Goal: Task Accomplishment & Management: Manage account settings

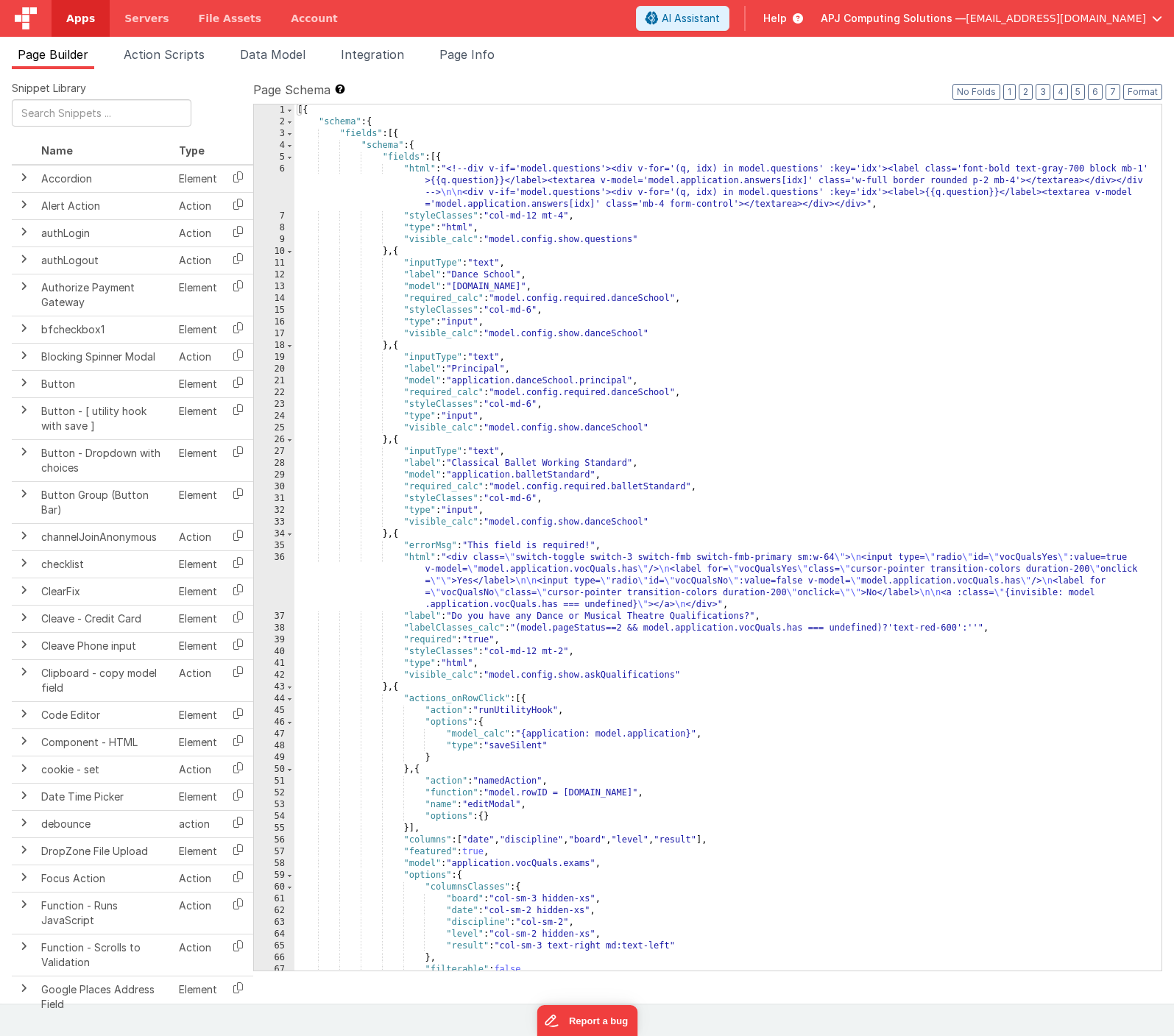
click at [72, 19] on span "Apps" at bounding box center [80, 18] width 28 height 15
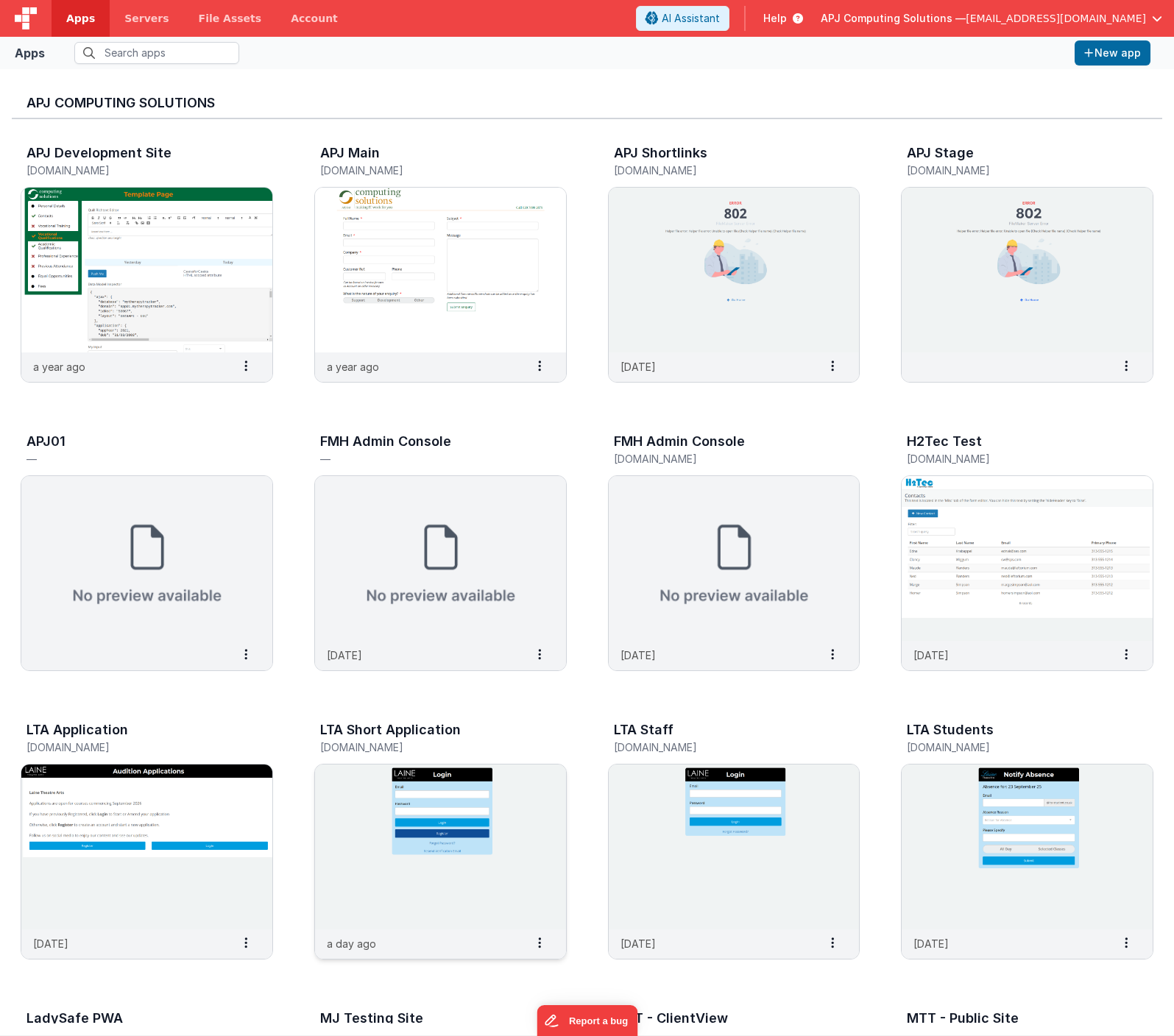
click at [405, 833] on img at bounding box center [440, 847] width 251 height 165
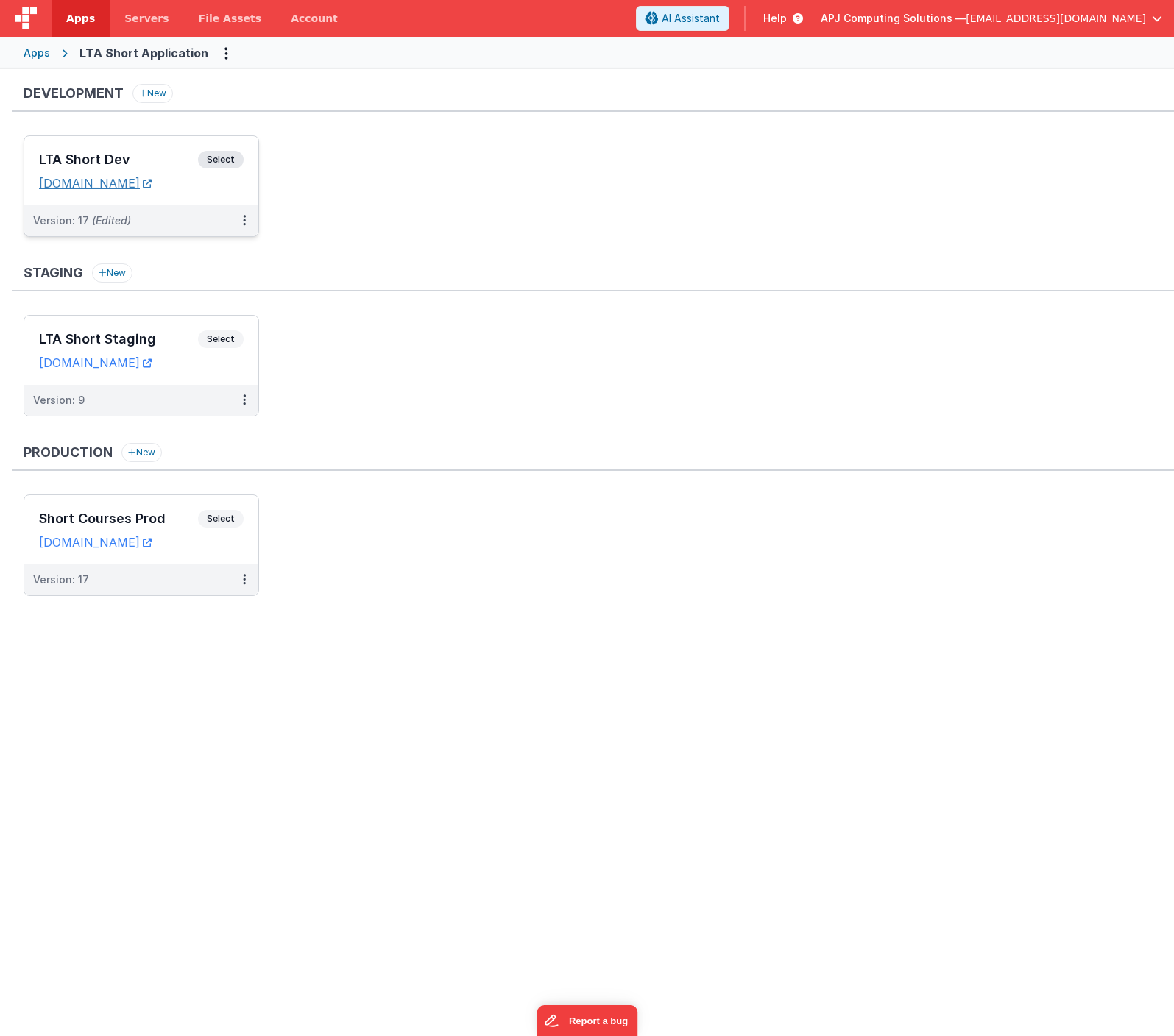
click at [144, 185] on link "[DOMAIN_NAME]" at bounding box center [95, 183] width 113 height 15
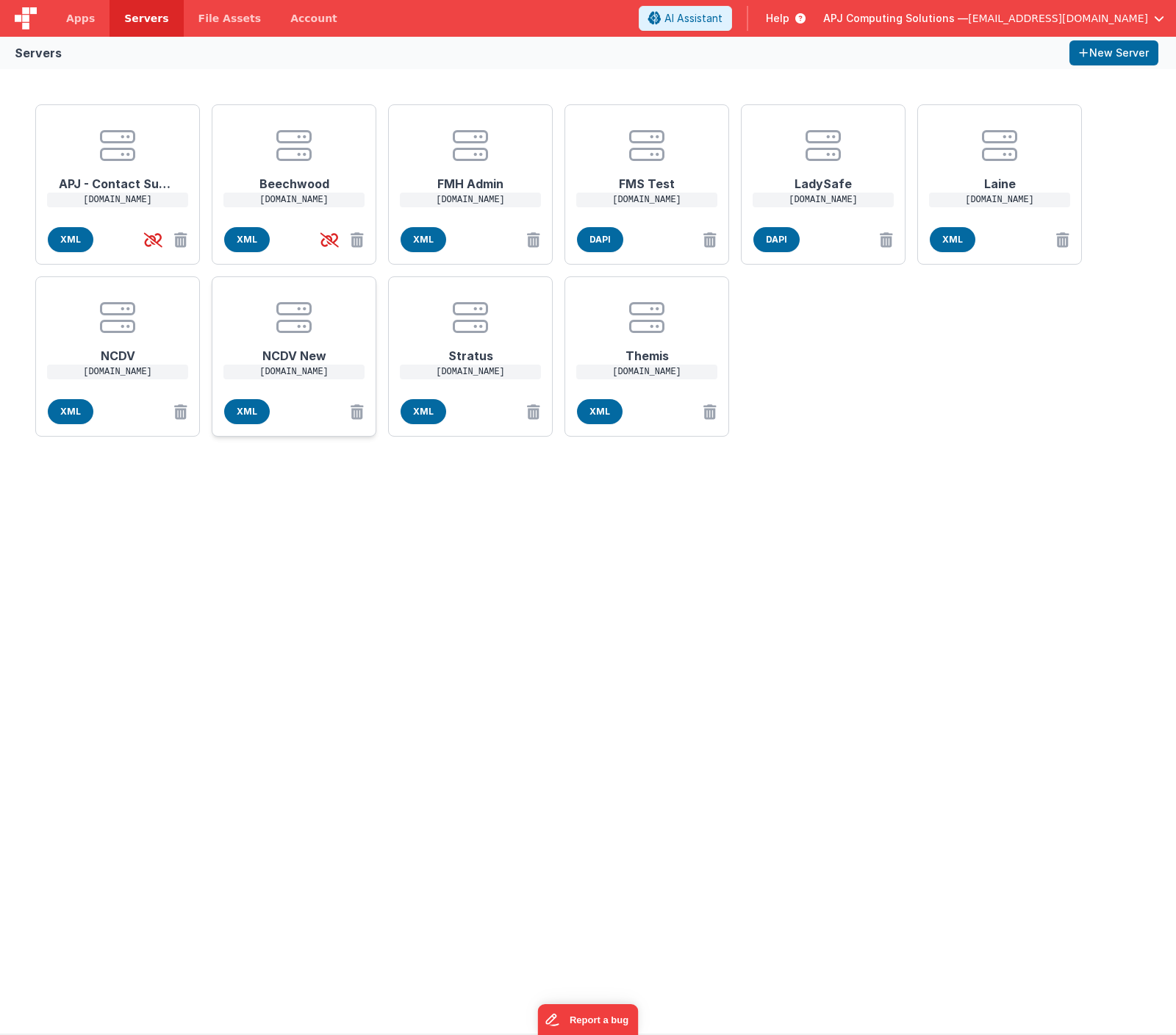
click at [302, 373] on p "[DOMAIN_NAME]" at bounding box center [294, 371] width 141 height 15
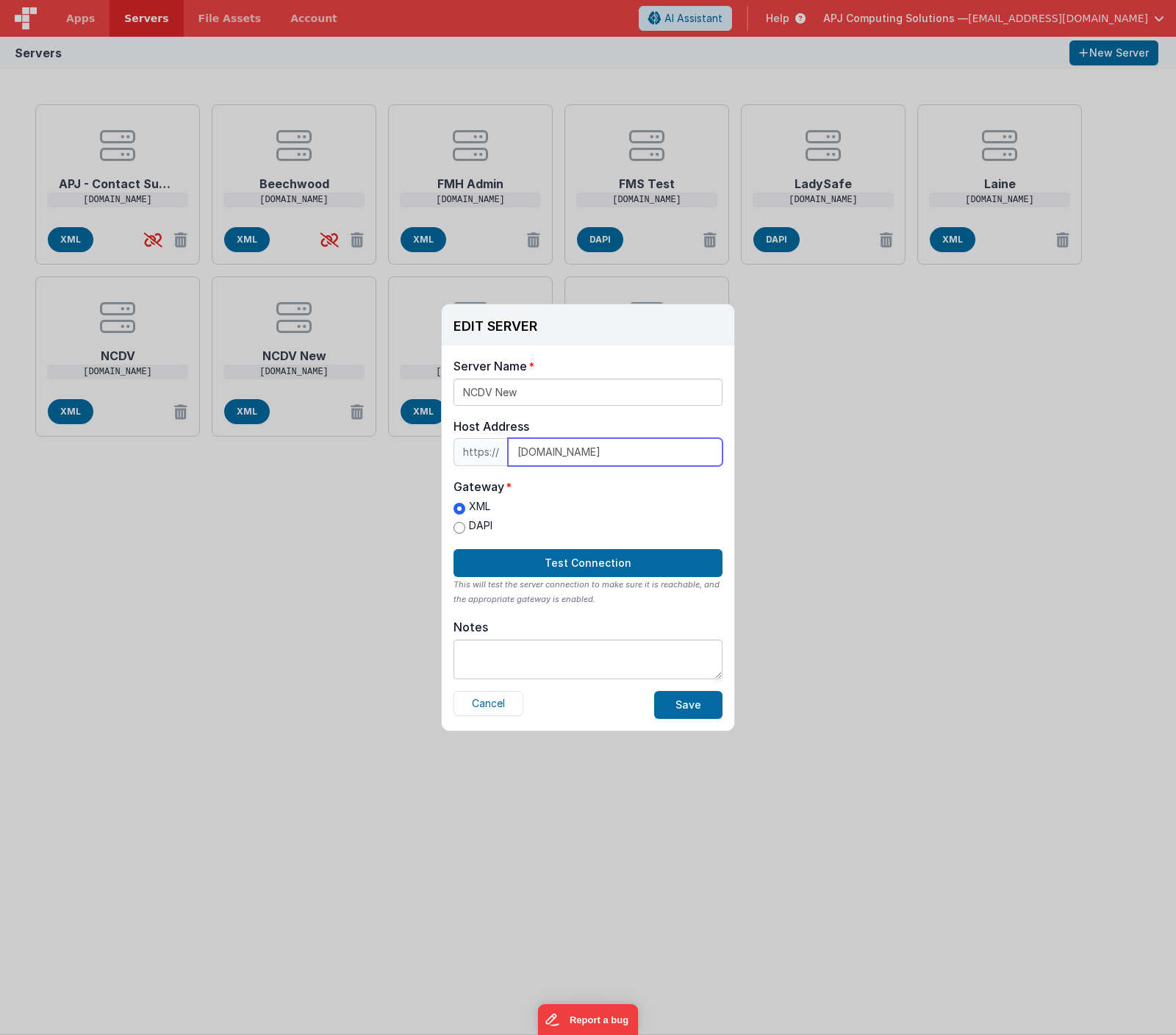
click at [524, 452] on input "[DOMAIN_NAME]" at bounding box center [615, 452] width 215 height 28
drag, startPoint x: 513, startPoint y: 452, endPoint x: 656, endPoint y: 448, distance: 143.1
click at [656, 448] on input "[DOMAIN_NAME]" at bounding box center [615, 452] width 215 height 28
paste input "ncdv.neptunecloud"
type input "[DOMAIN_NAME]"
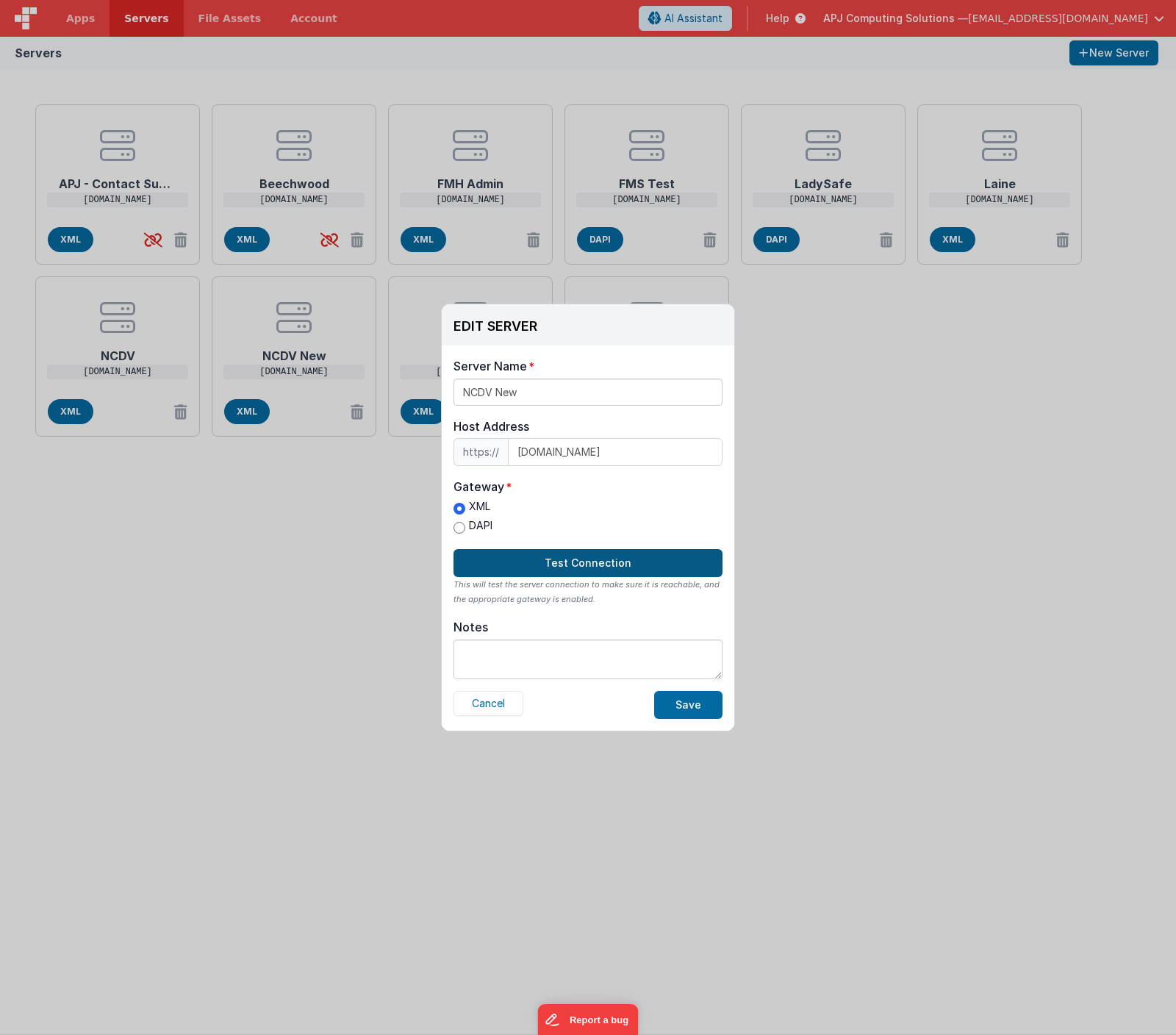
click at [576, 564] on button "Test Connection" at bounding box center [588, 563] width 269 height 28
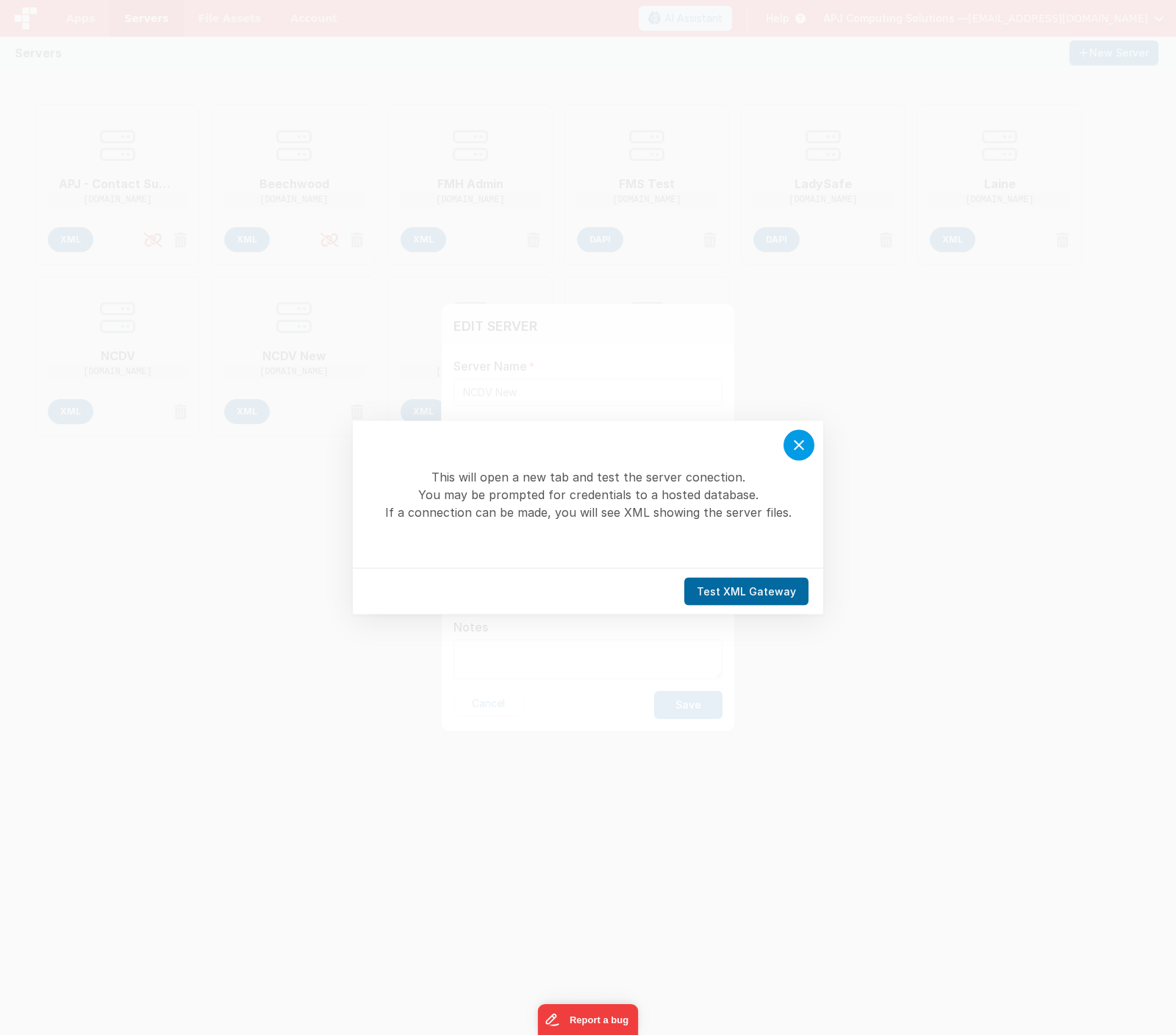
click at [799, 451] on icon at bounding box center [799, 446] width 17 height 17
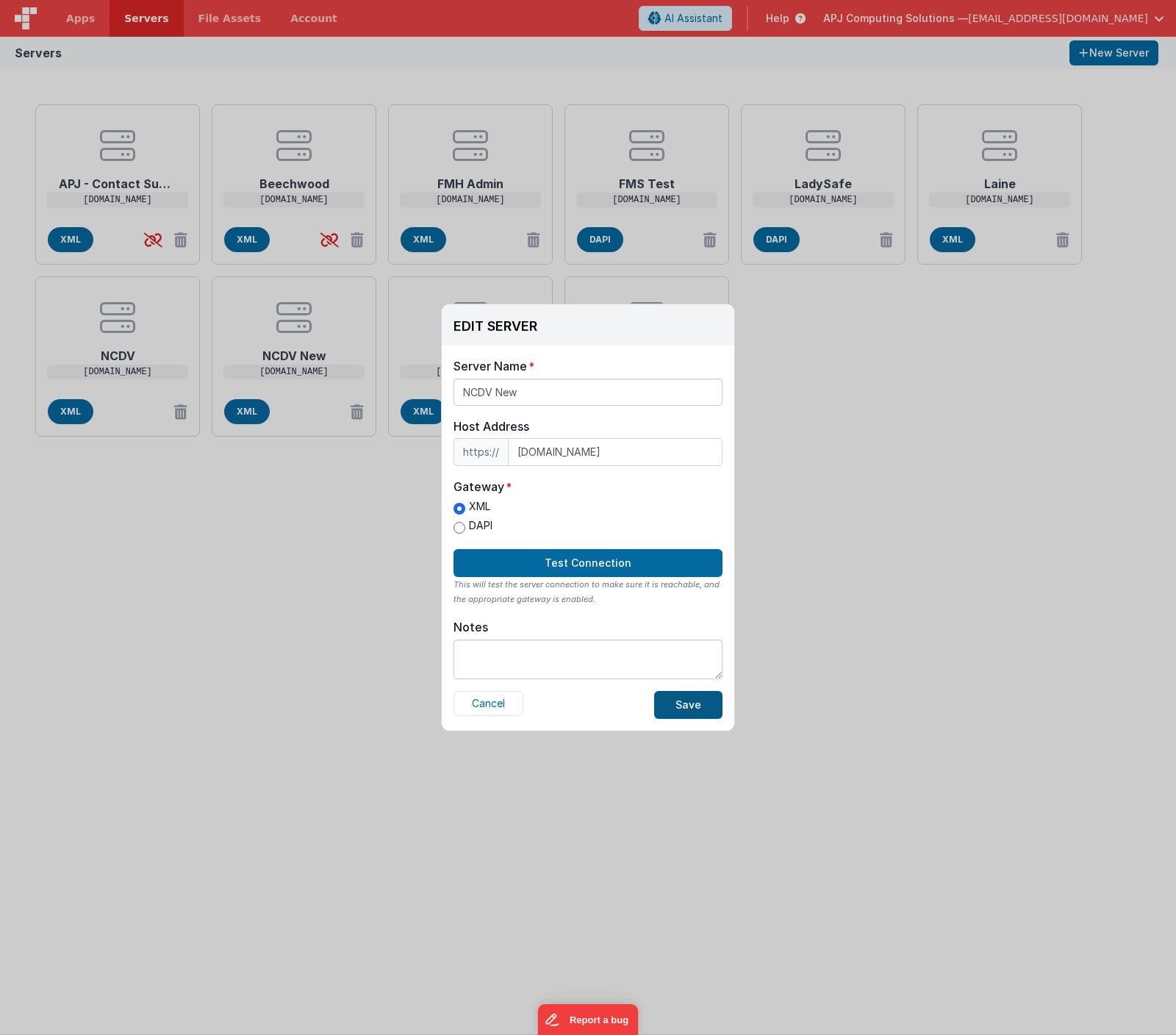
click at [693, 709] on button "Save" at bounding box center [688, 705] width 68 height 28
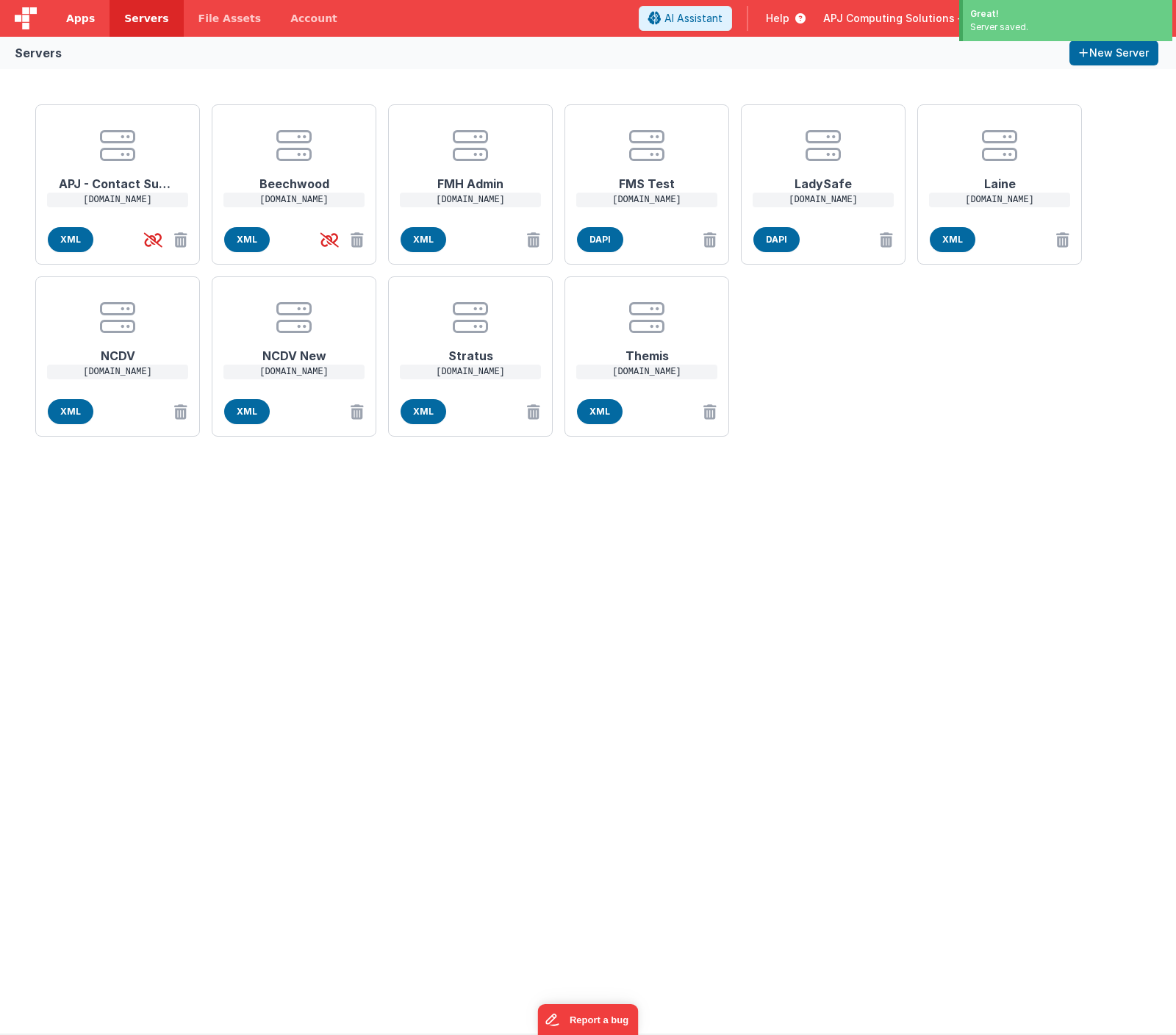
click at [82, 18] on span "Apps" at bounding box center [80, 18] width 28 height 15
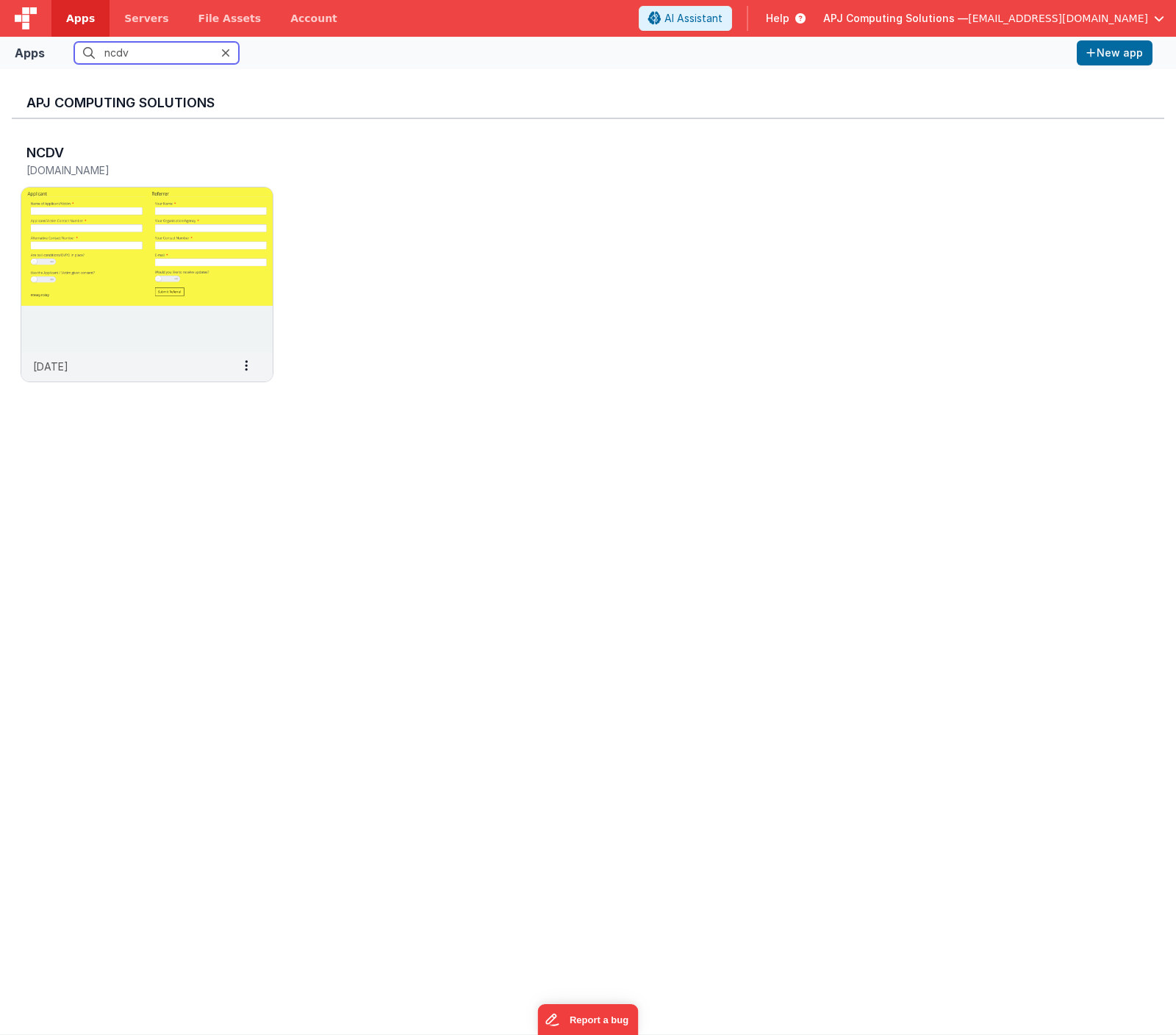
type input "ncdv"
click at [101, 230] on img at bounding box center [147, 270] width 252 height 165
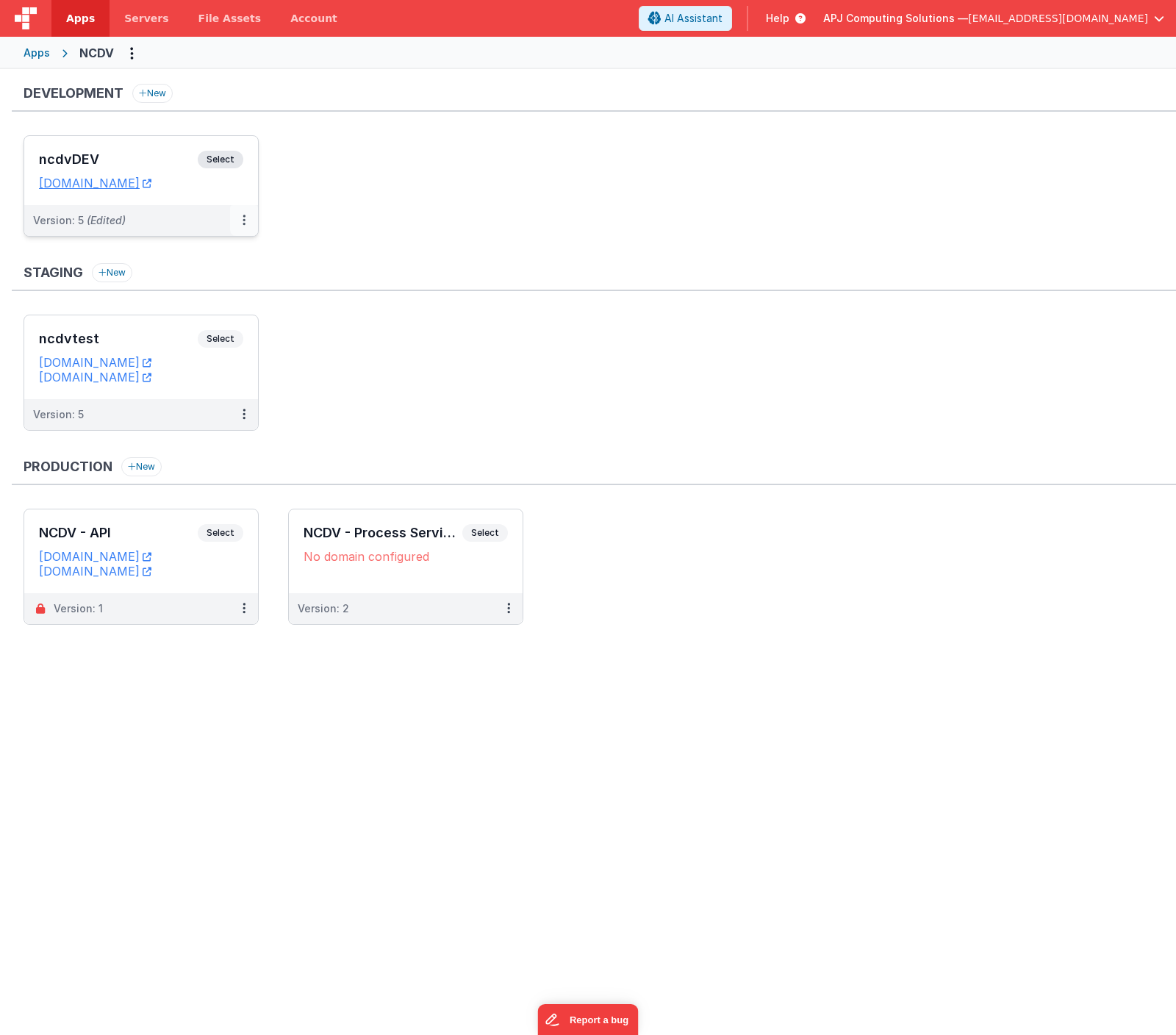
click at [244, 221] on icon at bounding box center [244, 220] width 3 height 1
click at [162, 253] on link "Edit" at bounding box center [193, 253] width 129 height 27
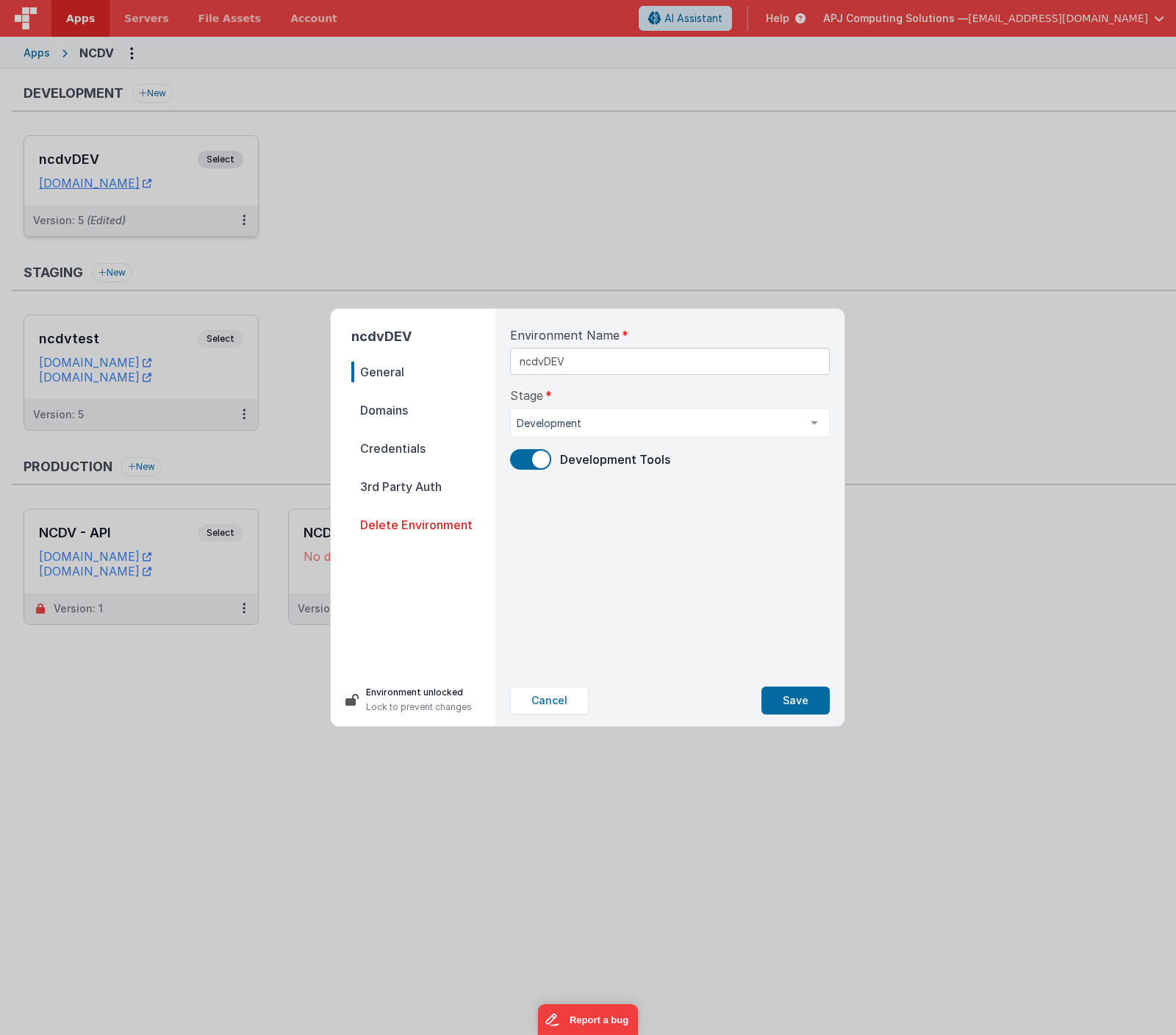
click at [372, 421] on nav "General Domains Credentials 3rd Party Auth Delete Environment" at bounding box center [423, 512] width 144 height 300
click at [394, 448] on span "Credentials" at bounding box center [423, 449] width 144 height 21
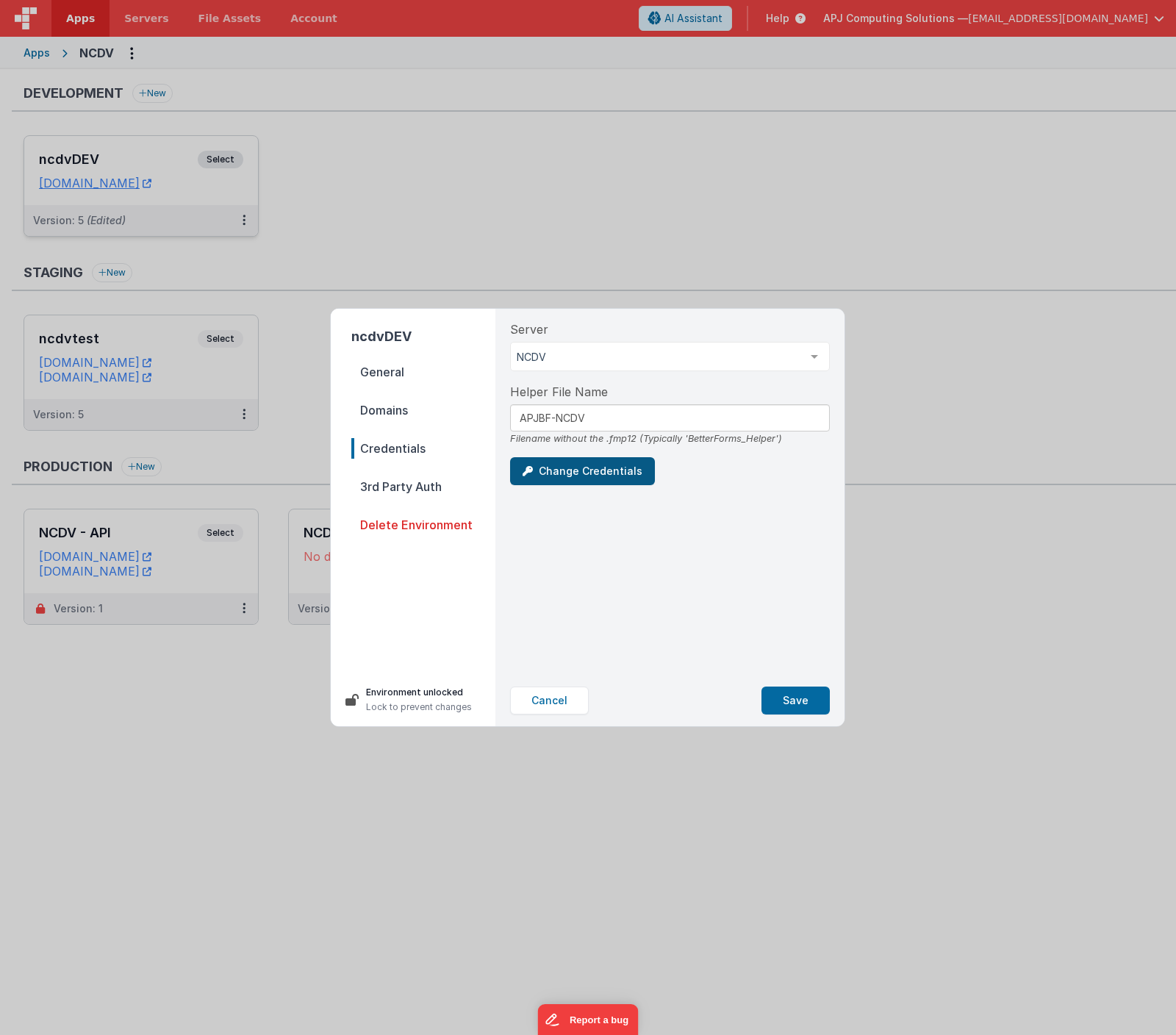
click at [576, 468] on button "Change Credentials" at bounding box center [582, 471] width 145 height 28
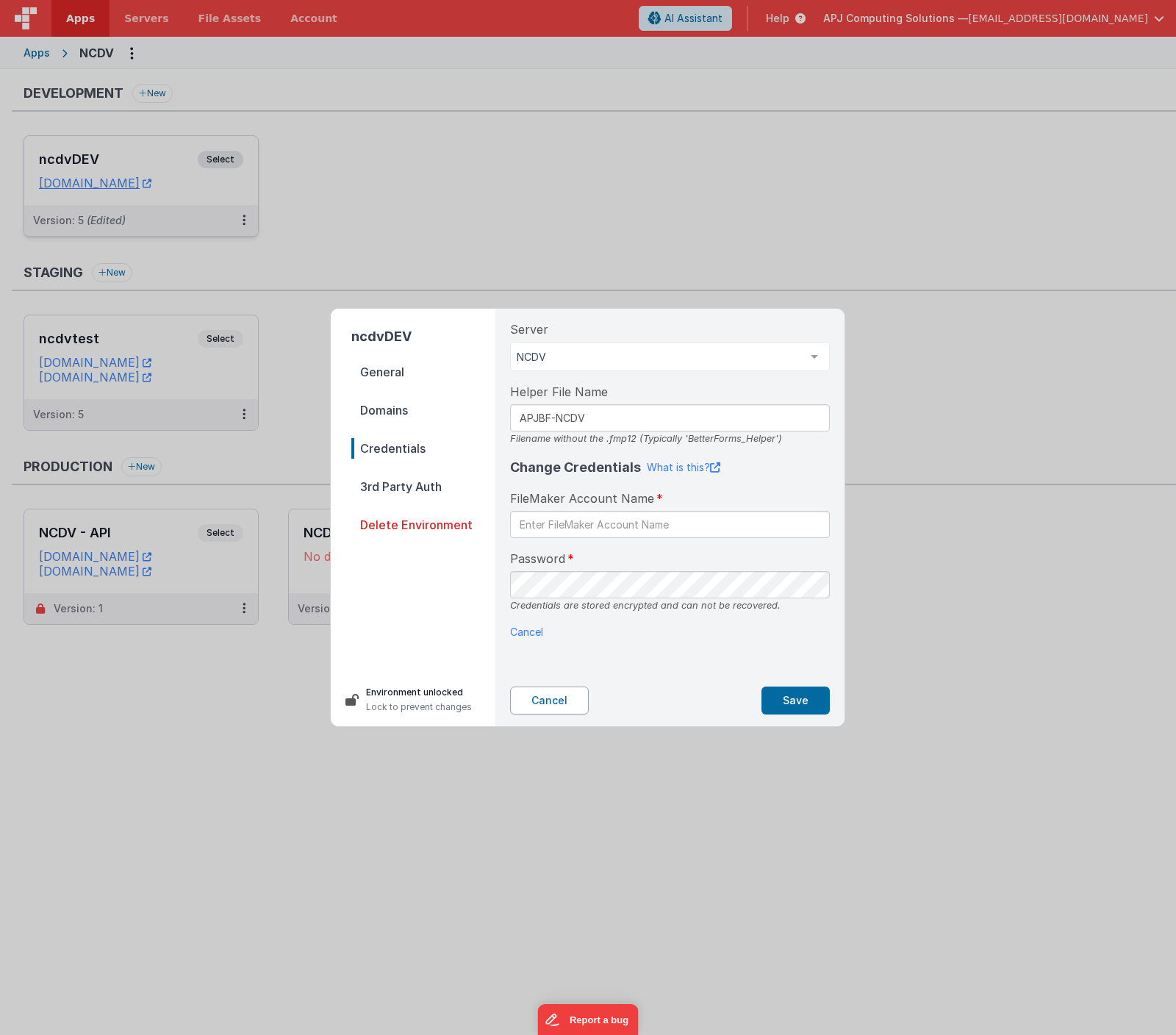
click at [537, 701] on button "Cancel" at bounding box center [549, 701] width 78 height 28
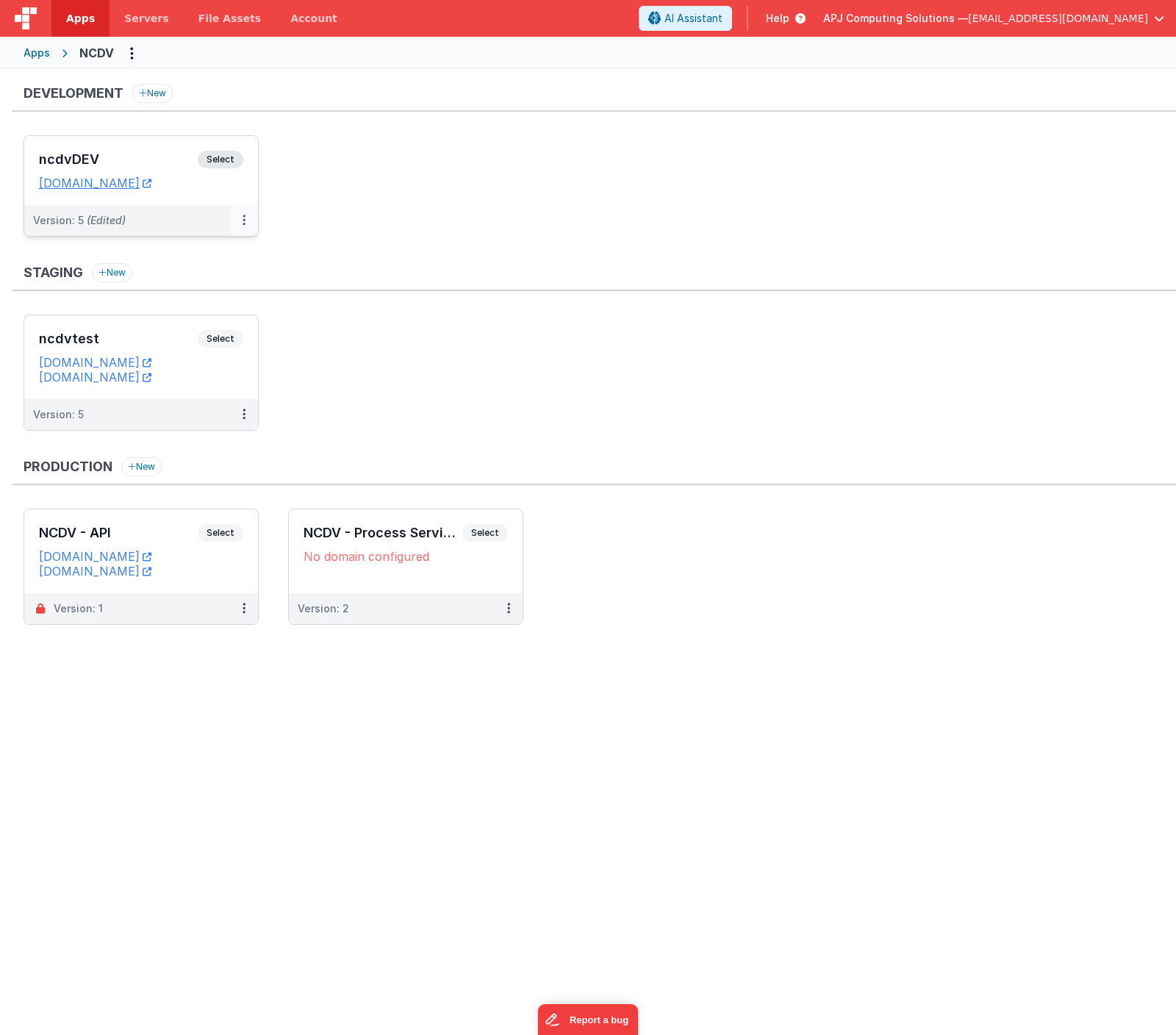
click at [240, 219] on button at bounding box center [244, 221] width 28 height 31
click at [164, 254] on link "Edit" at bounding box center [193, 253] width 129 height 27
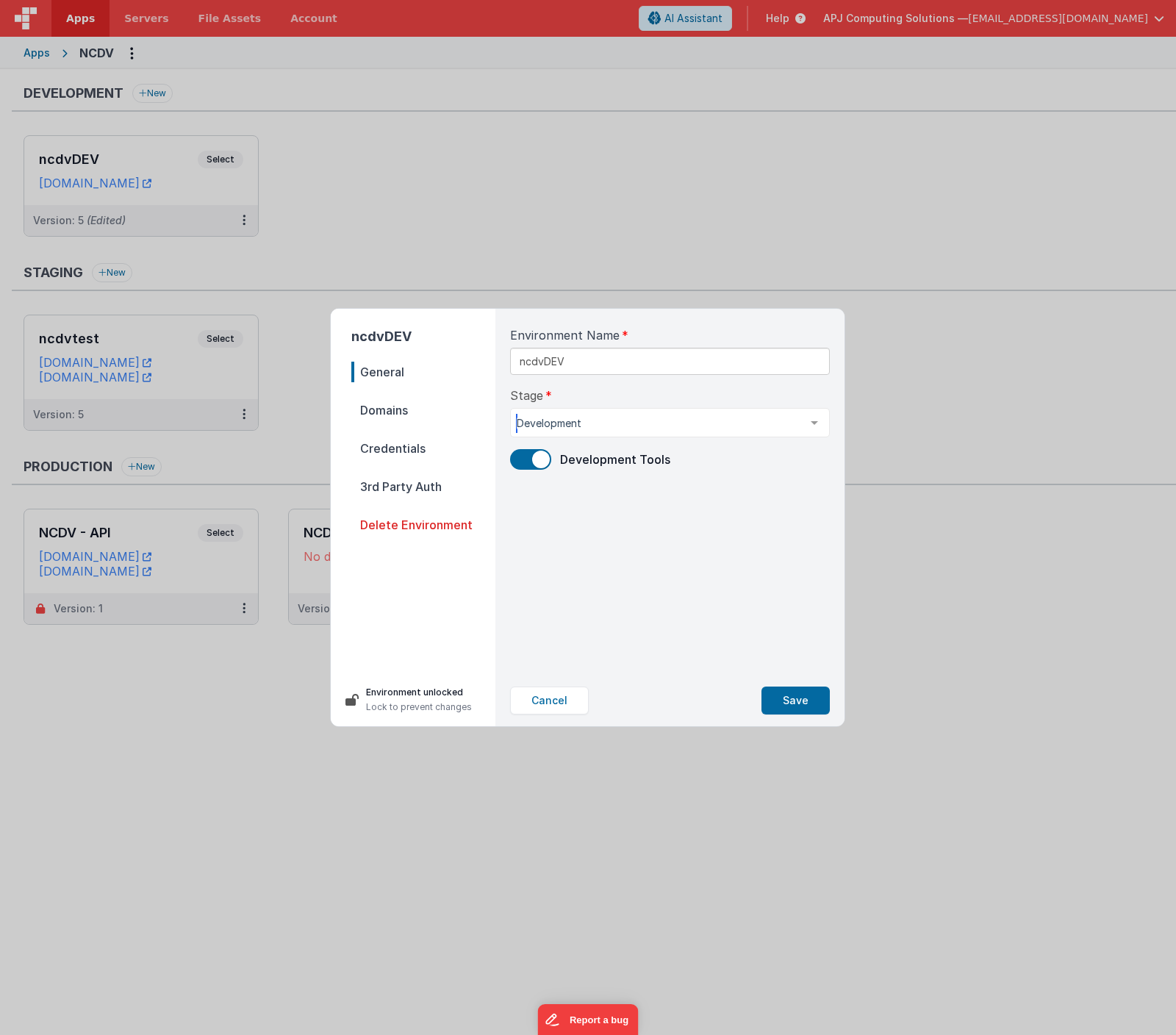
click at [809, 420] on div at bounding box center [814, 422] width 29 height 28
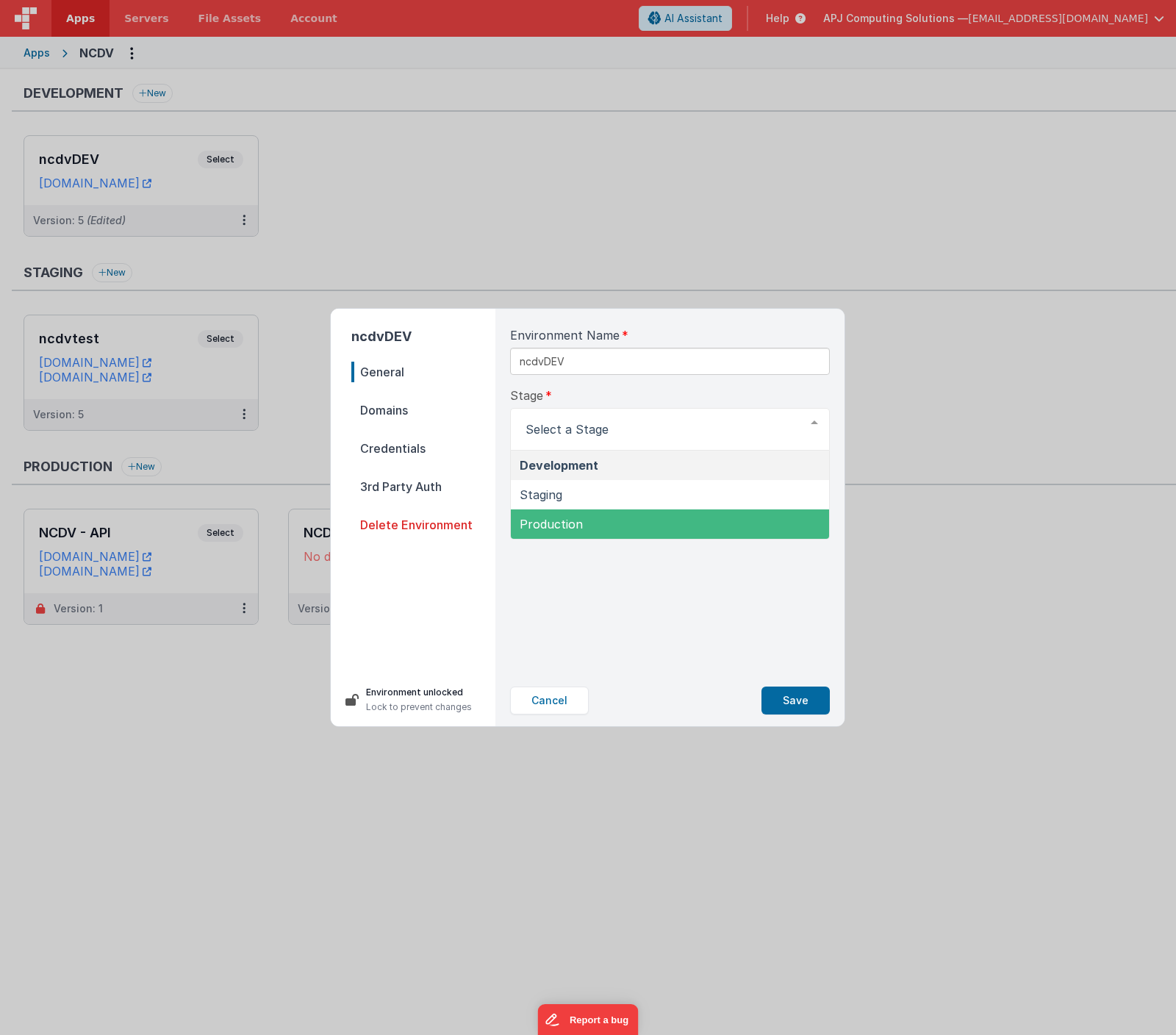
click at [632, 591] on div "Environment Name ncdvDEV Stage Development Staging Production List is empty. De…" at bounding box center [669, 491] width 343 height 366
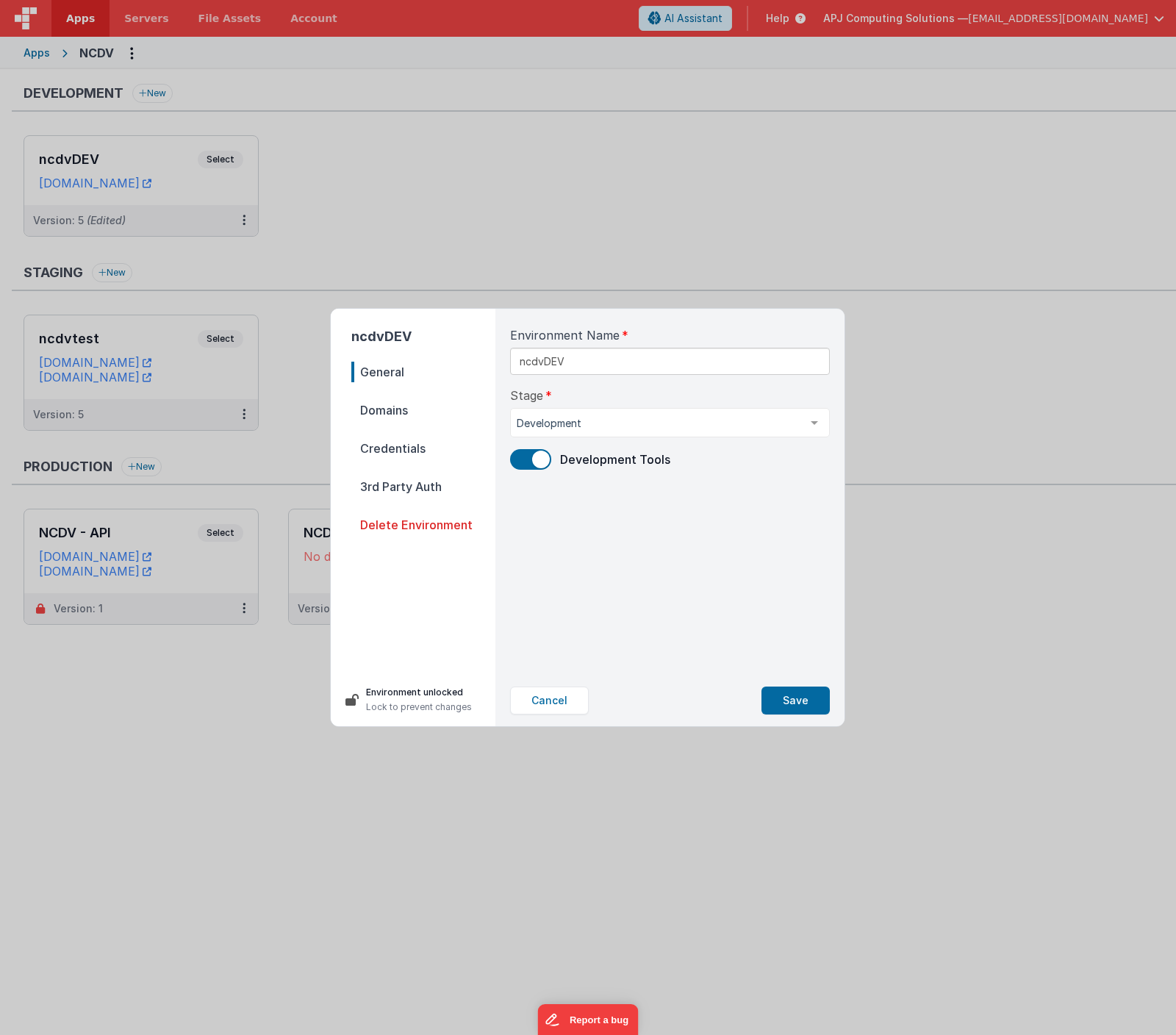
click at [593, 589] on div "Environment Name ncdvDEV Stage Development Development Staging Production List …" at bounding box center [669, 491] width 343 height 366
click at [385, 489] on span "3rd Party Auth" at bounding box center [423, 487] width 144 height 21
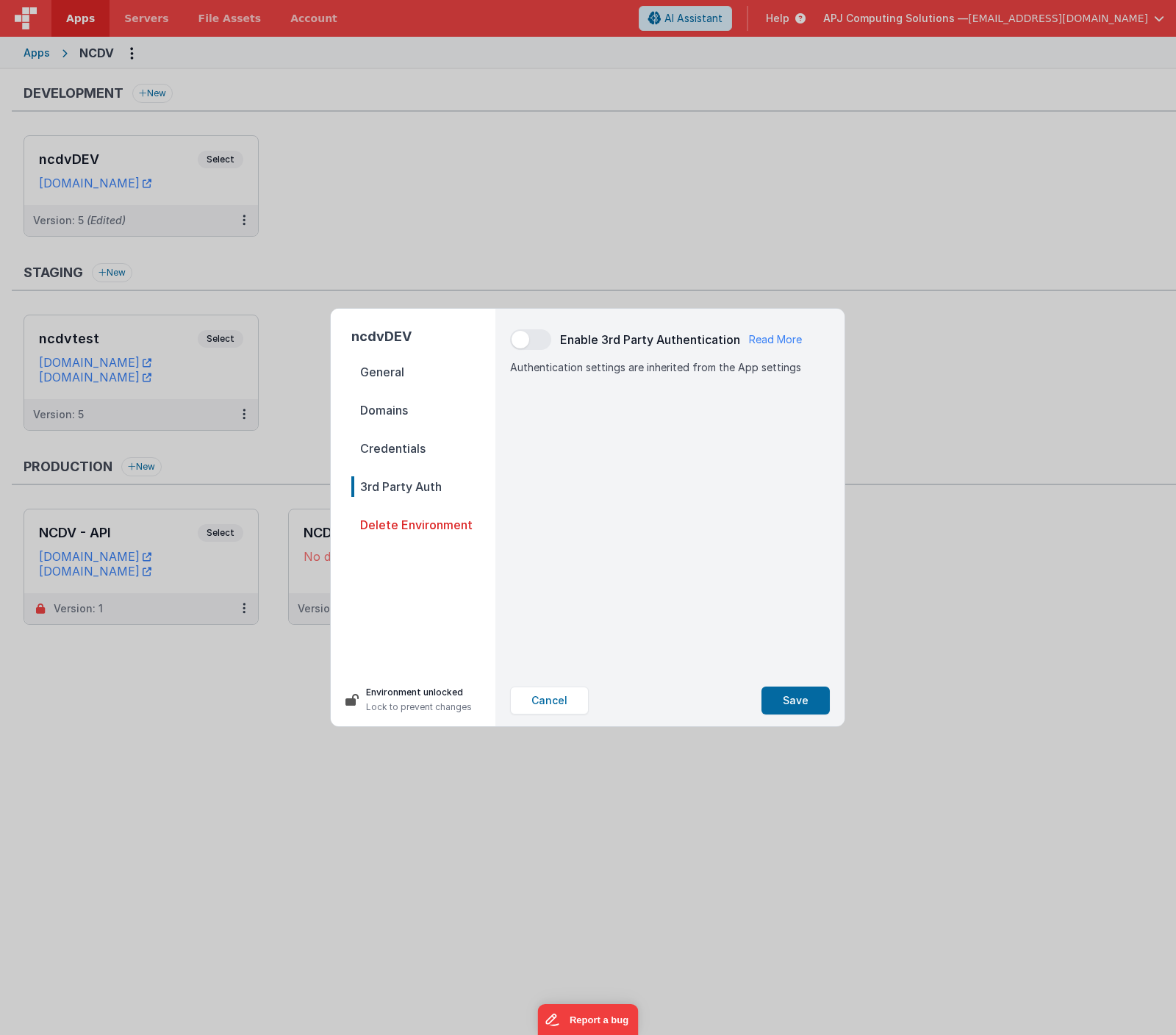
click at [387, 452] on span "Credentials" at bounding box center [423, 449] width 144 height 21
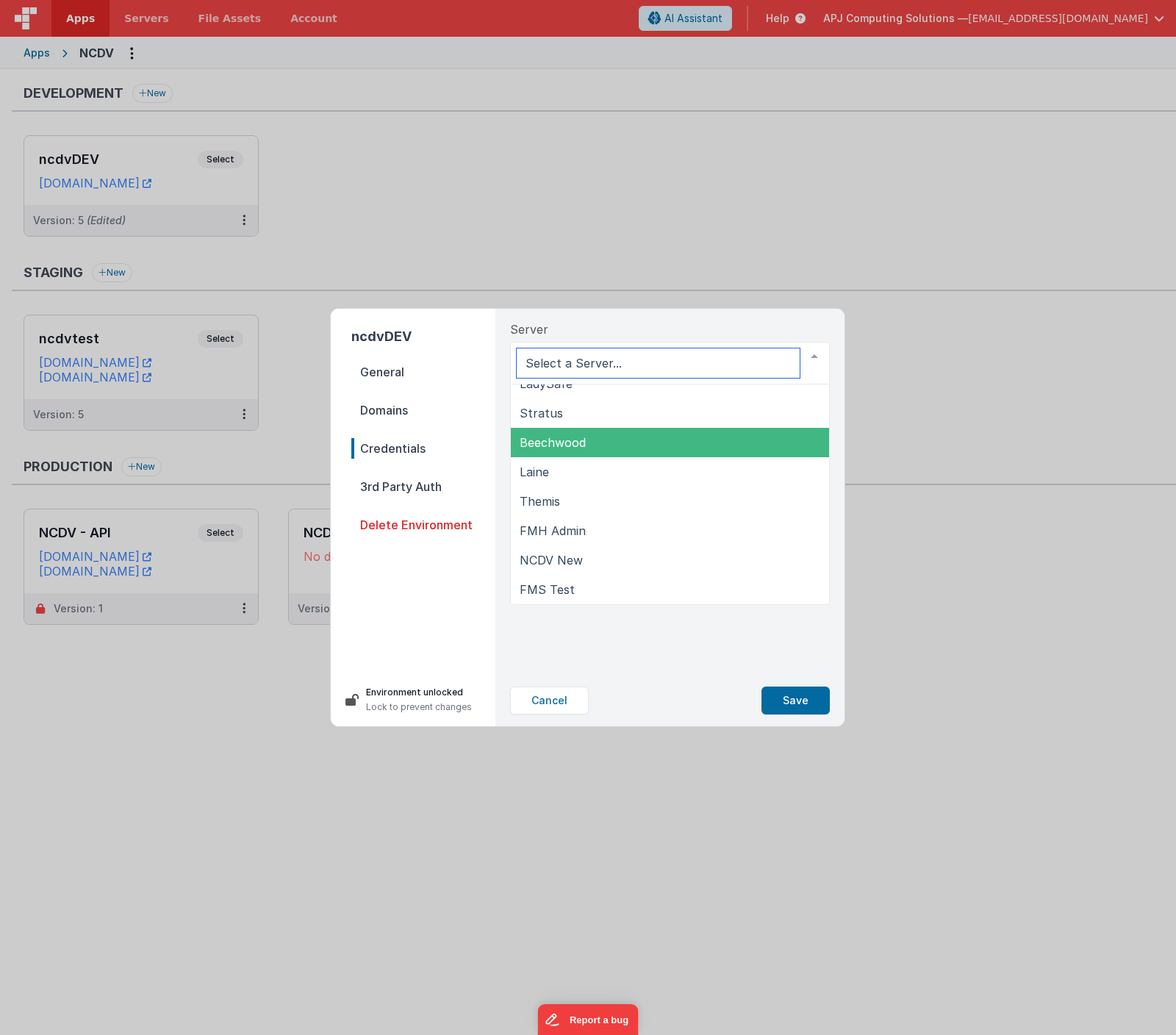
scroll to position [74, 0]
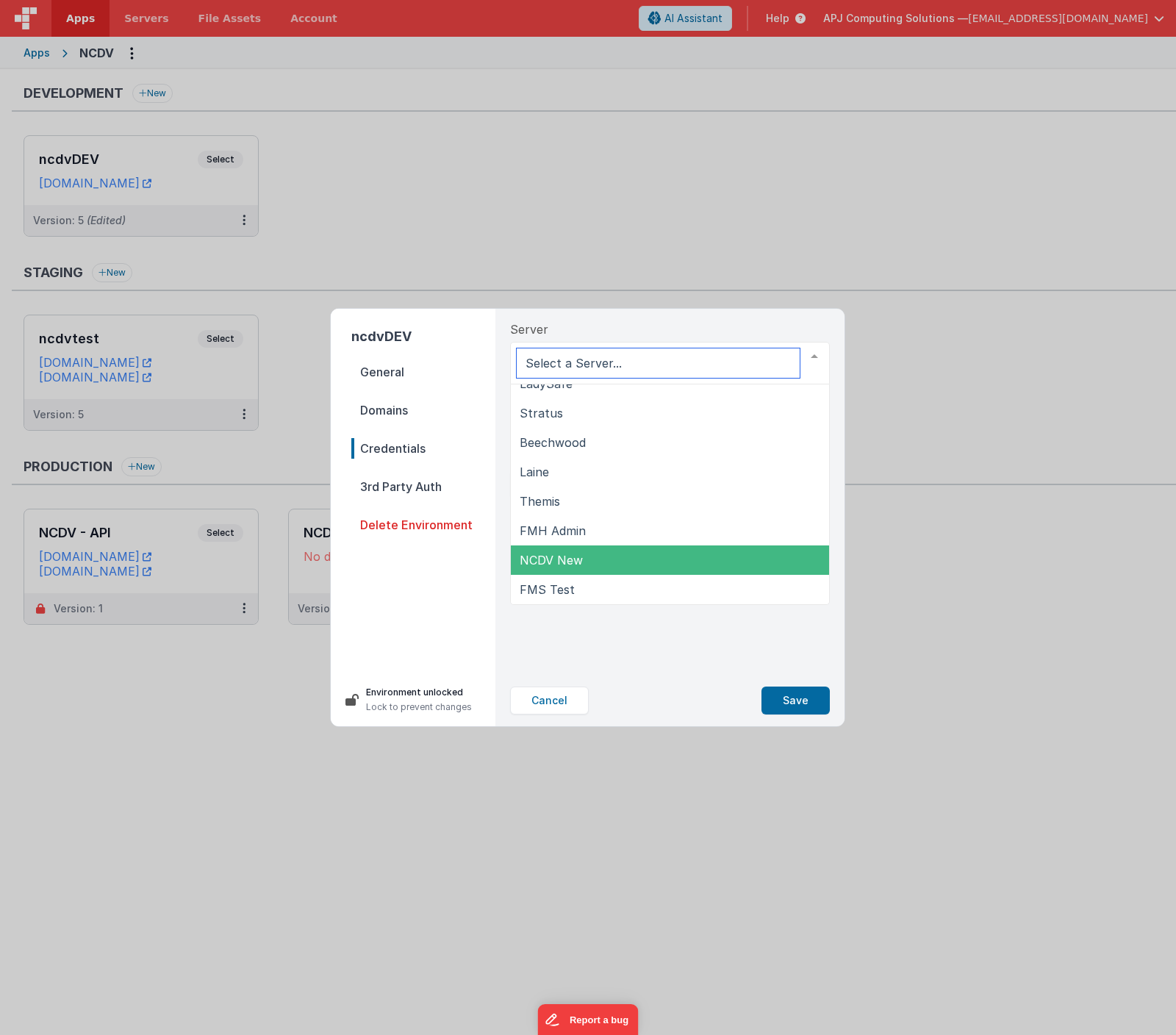
click at [554, 559] on span "NCDV New" at bounding box center [551, 560] width 63 height 15
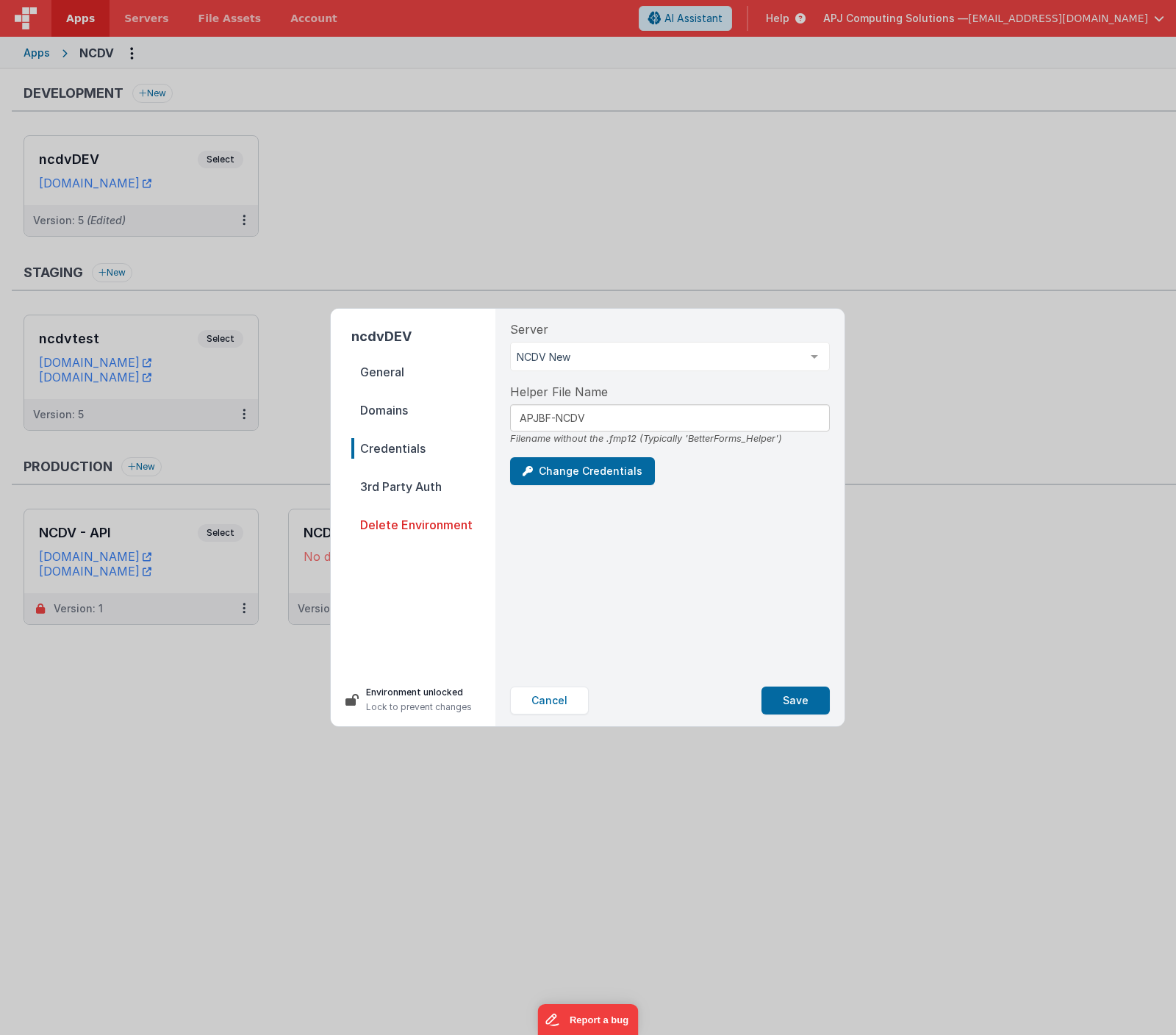
click at [714, 550] on div "Server NCDV New NCDV APJ - Contact Support LadySafe Stratus Beechwood [PERSON_N…" at bounding box center [669, 491] width 343 height 366
click at [796, 699] on button "Save" at bounding box center [795, 701] width 68 height 28
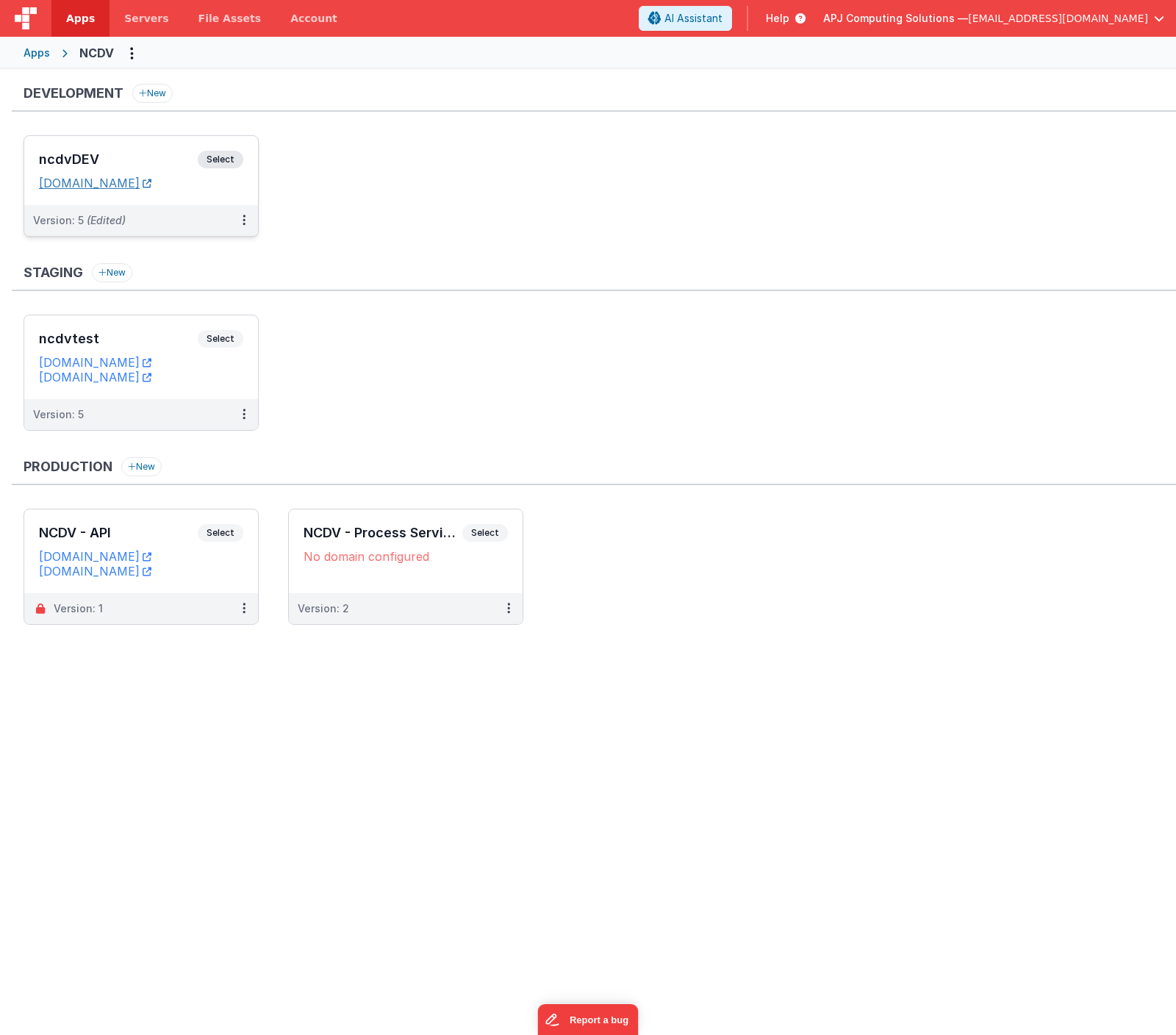
click at [152, 180] on link "[DOMAIN_NAME]" at bounding box center [95, 183] width 113 height 15
click at [235, 219] on button at bounding box center [244, 221] width 28 height 31
click at [176, 253] on link "Edit" at bounding box center [193, 253] width 129 height 27
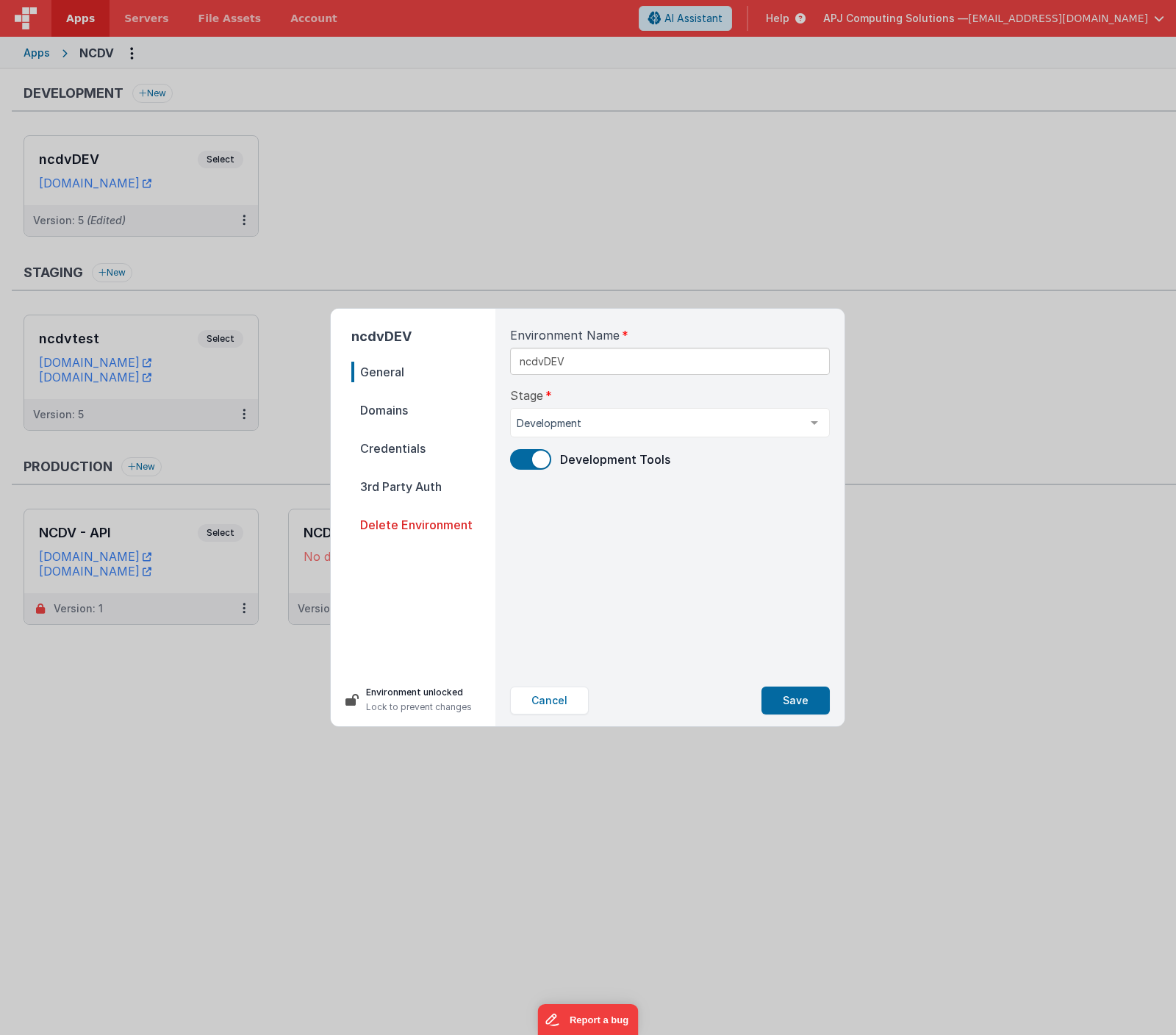
click at [389, 452] on span "Credentials" at bounding box center [423, 449] width 144 height 21
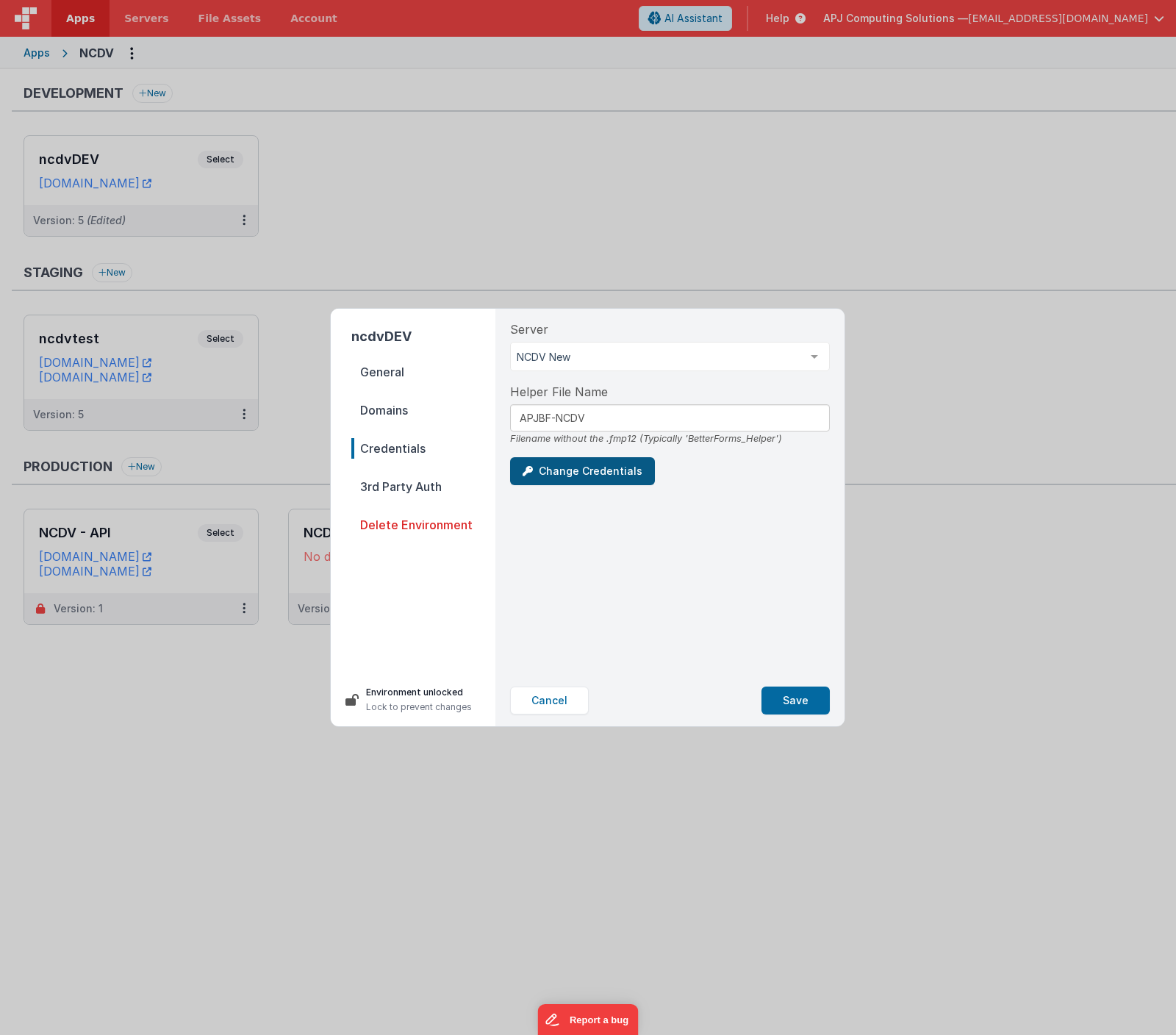
click at [569, 470] on button "Change Credentials" at bounding box center [582, 471] width 145 height 28
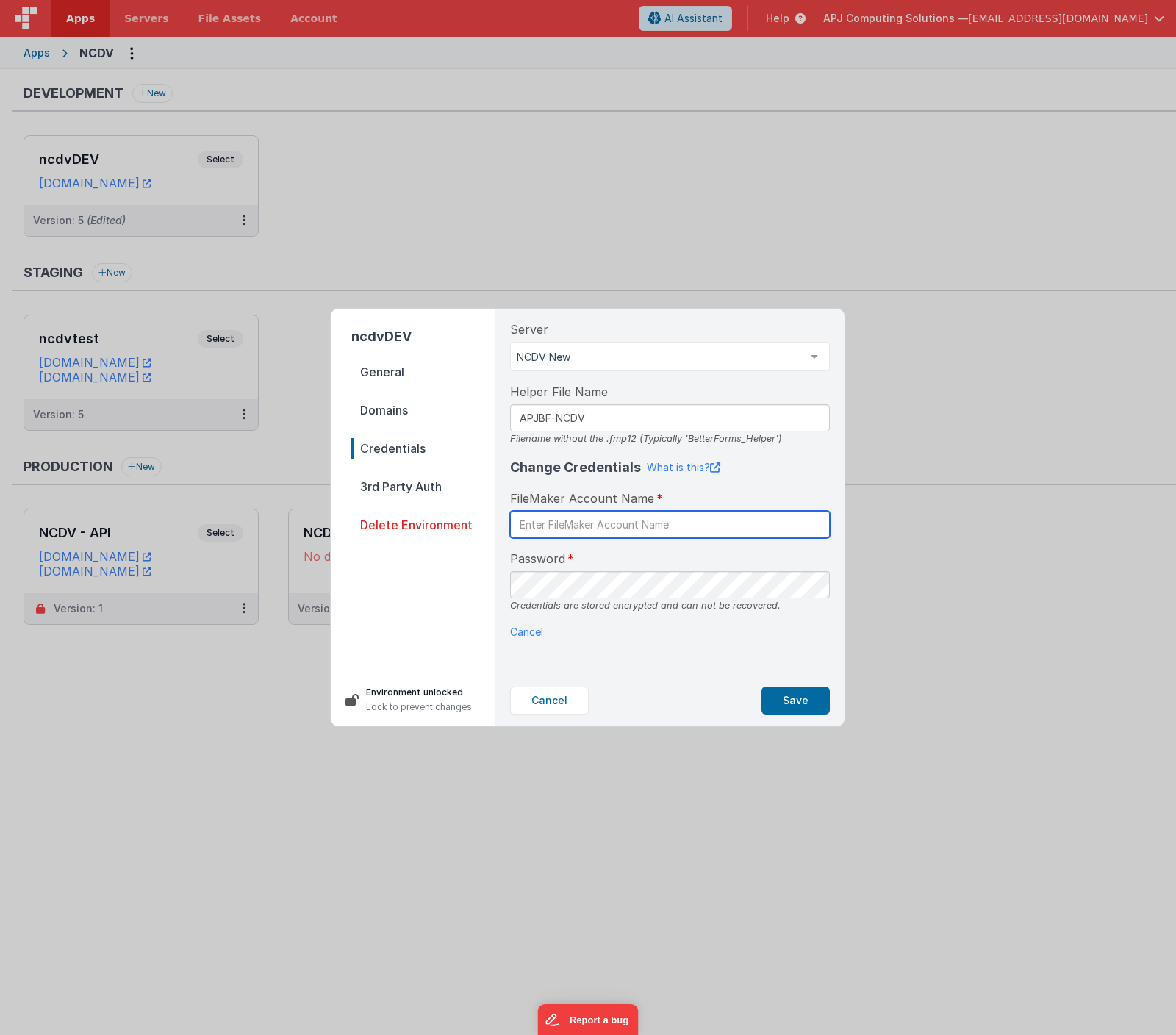
click at [558, 526] on input "text" at bounding box center [669, 525] width 320 height 28
click at [548, 522] on input "text" at bounding box center [669, 525] width 320 height 28
type input "bfncdv"
click at [408, 615] on nav "General Domains Credentials 3rd Party Auth Delete Environment" at bounding box center [423, 512] width 144 height 300
click at [793, 700] on button "Save" at bounding box center [795, 701] width 68 height 28
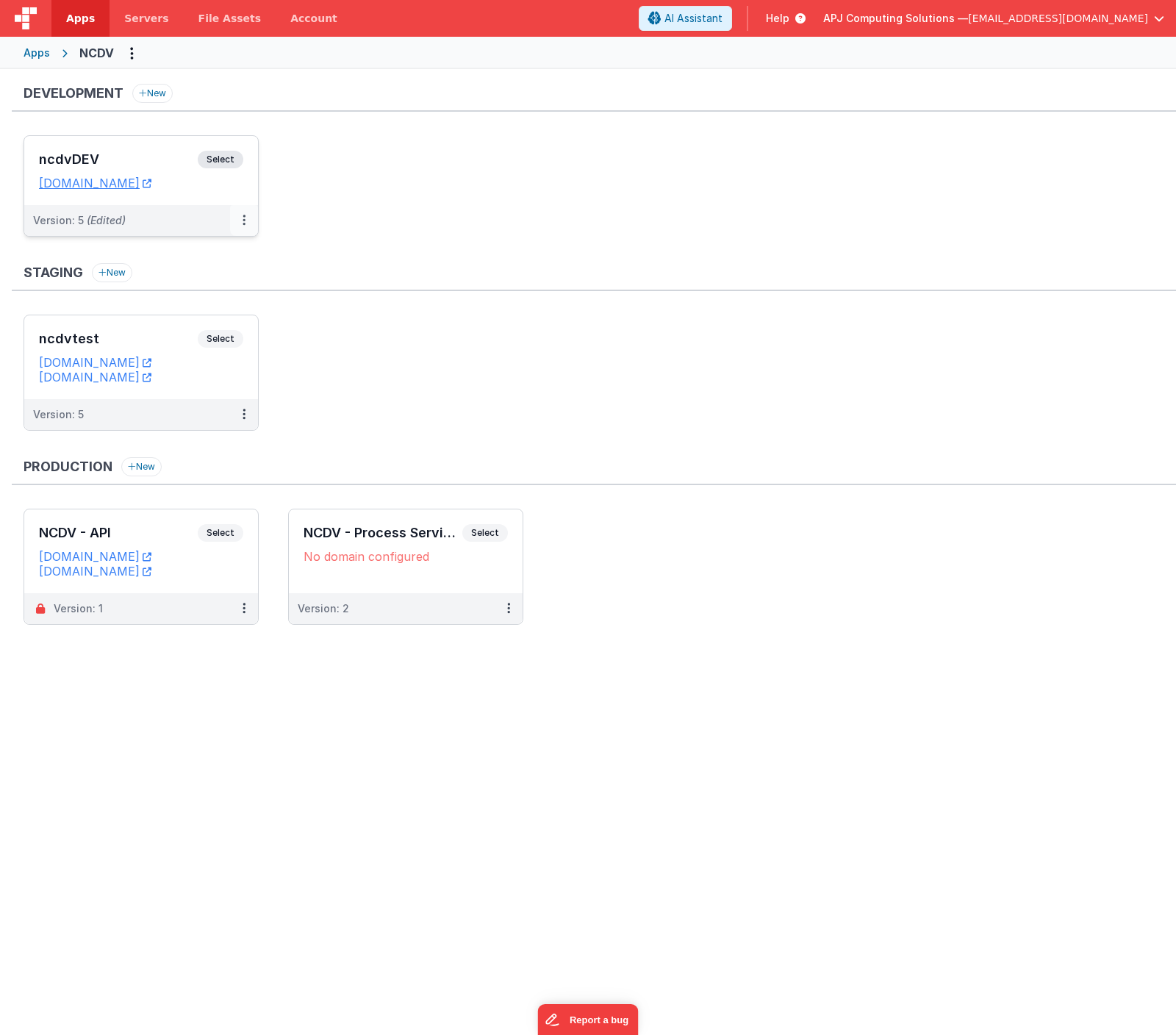
click at [238, 211] on button at bounding box center [244, 221] width 28 height 31
click at [165, 253] on link "Edit" at bounding box center [193, 253] width 129 height 27
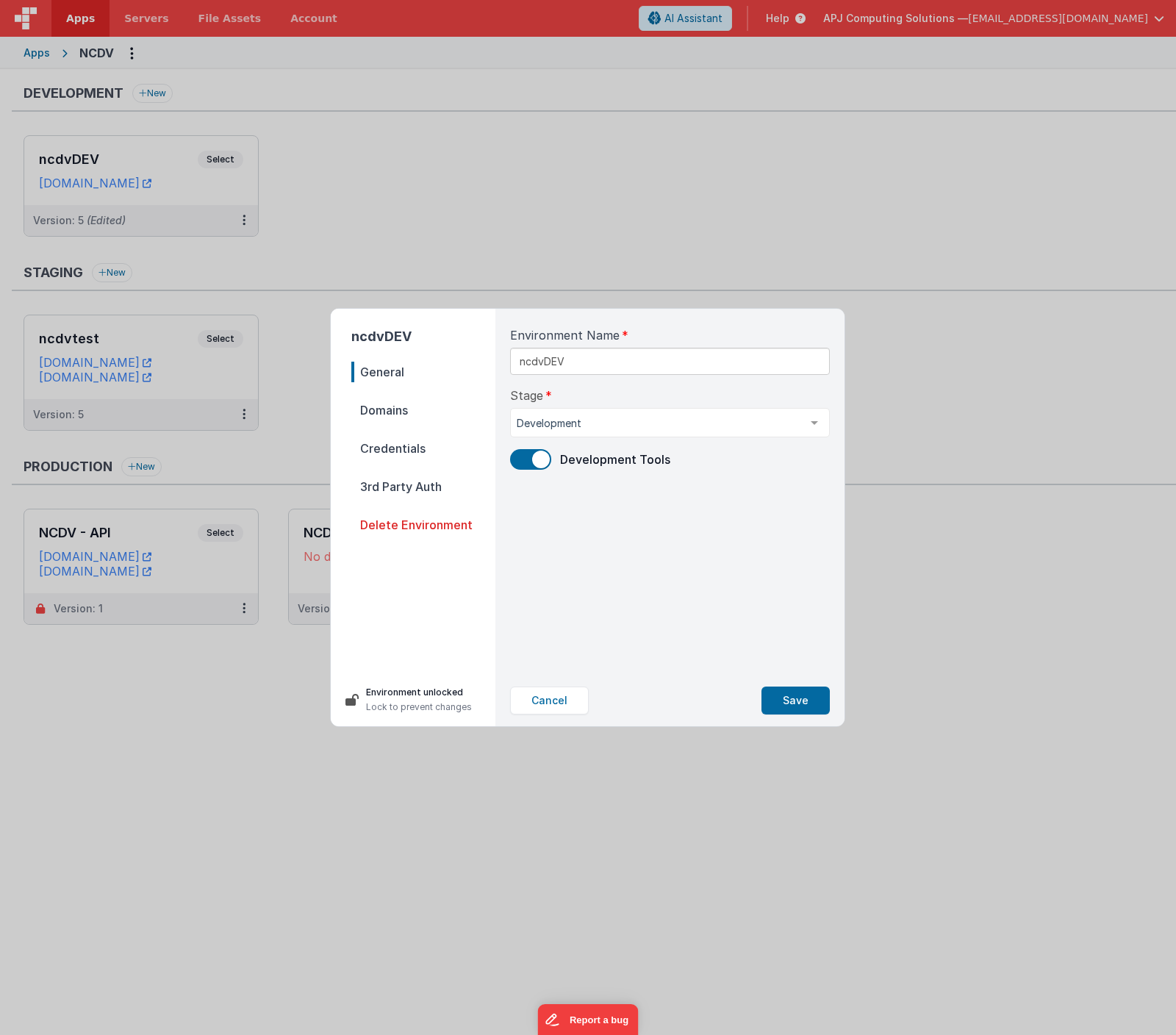
click at [398, 449] on span "Credentials" at bounding box center [423, 449] width 144 height 21
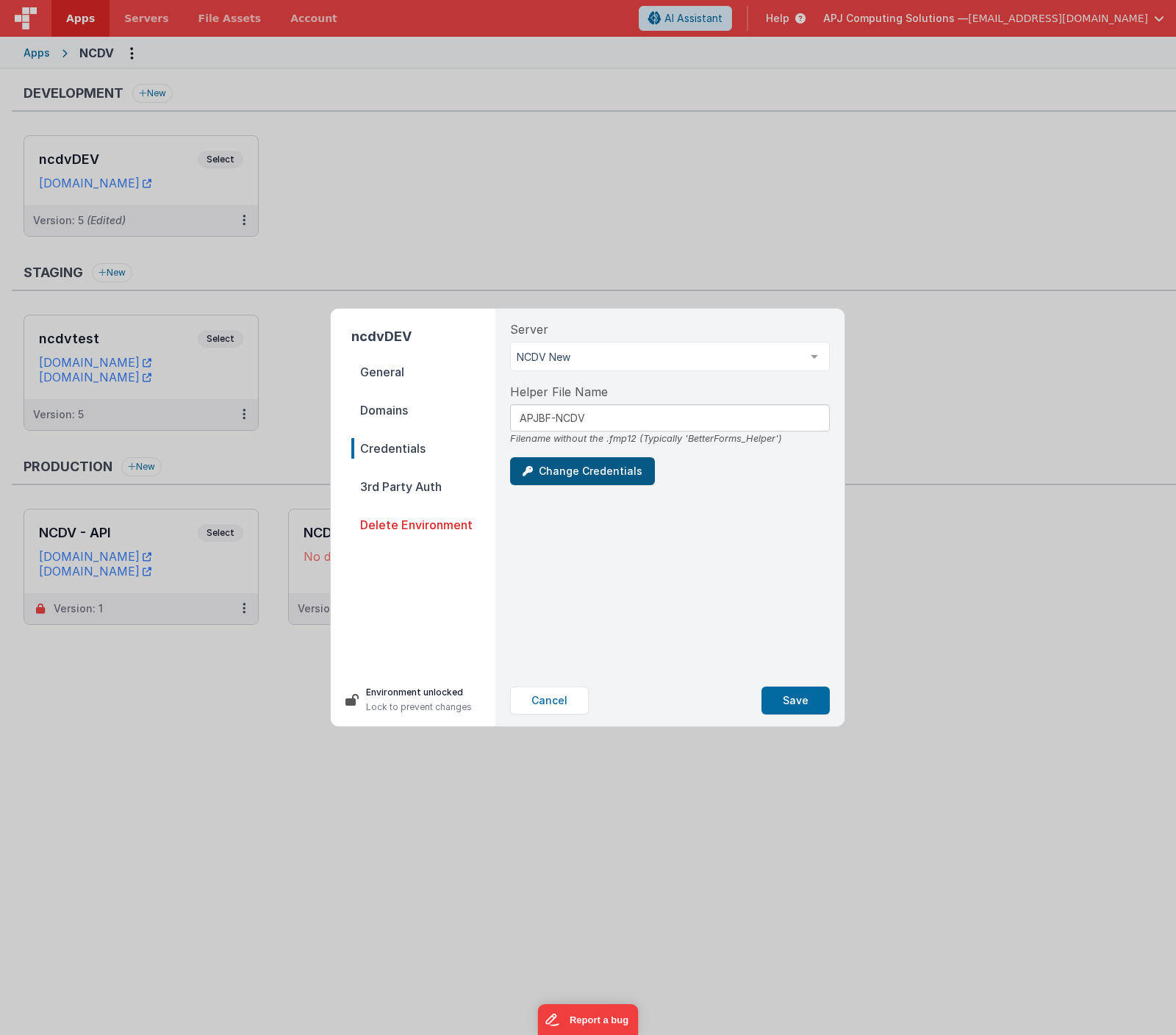
click at [569, 471] on button "Change Credentials" at bounding box center [582, 471] width 145 height 28
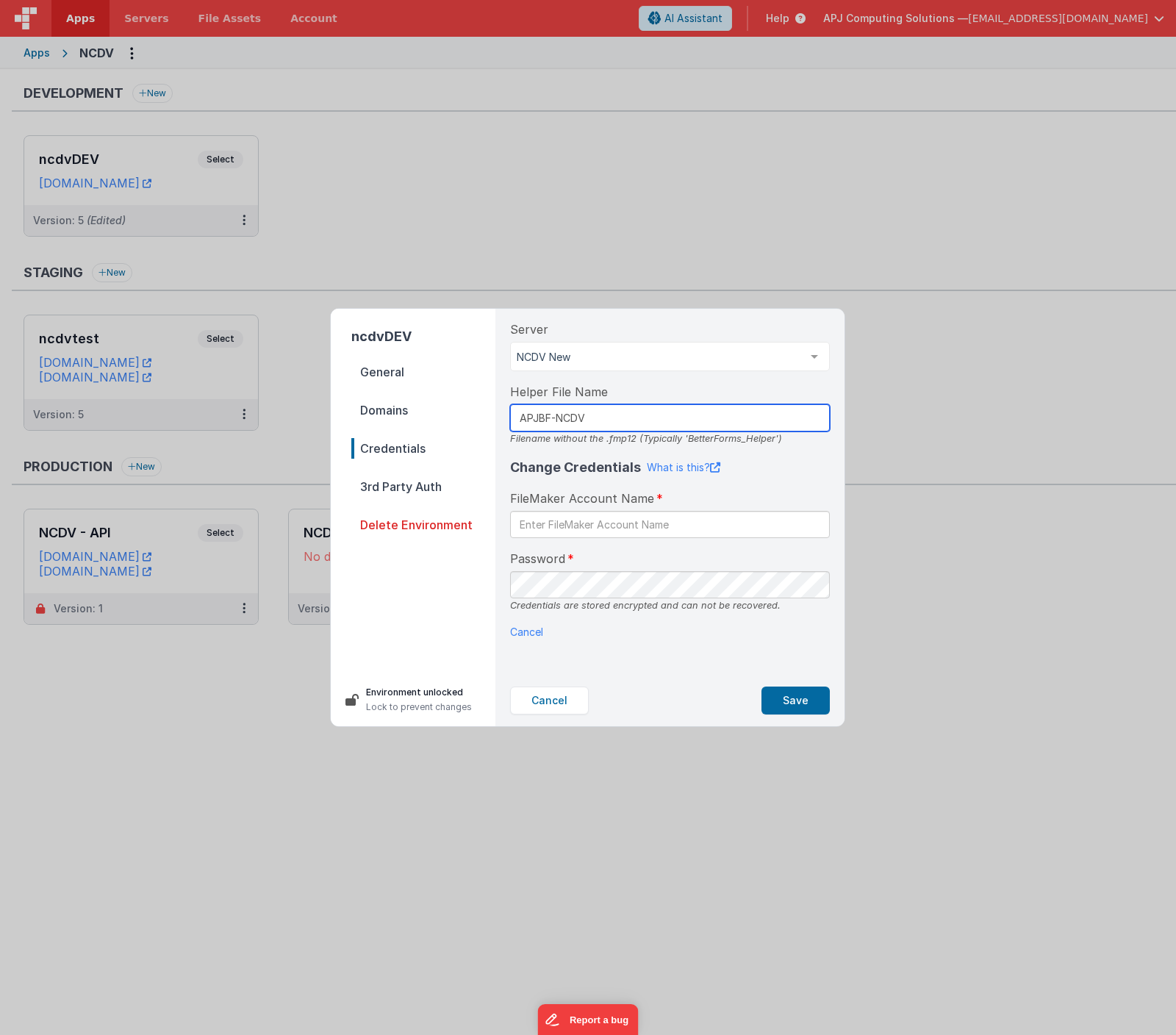
click at [567, 422] on input "APJBF-NCDV" at bounding box center [669, 418] width 320 height 28
paste input "BetterForms_Helper"
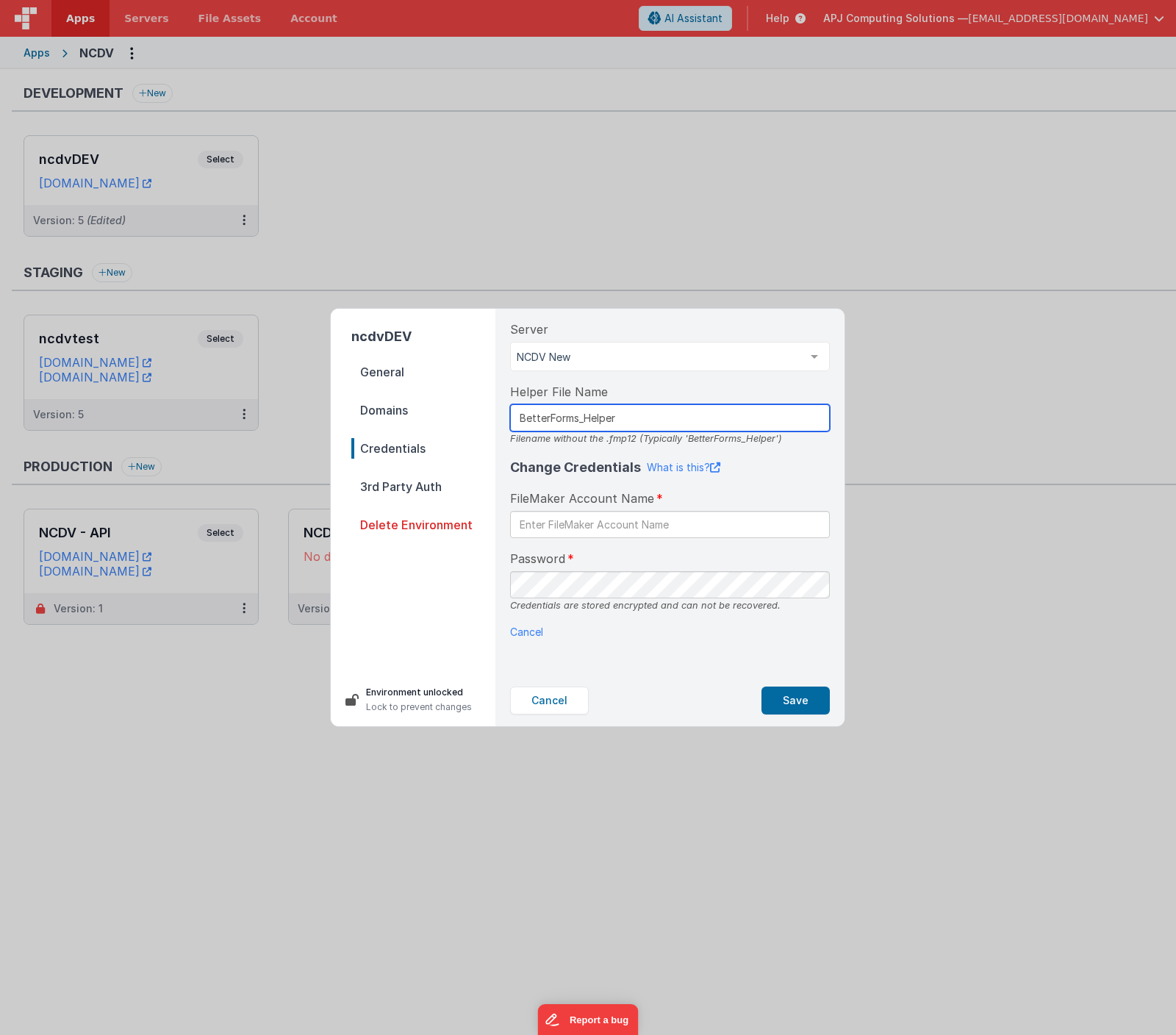
type input "BetterForms_Helper"
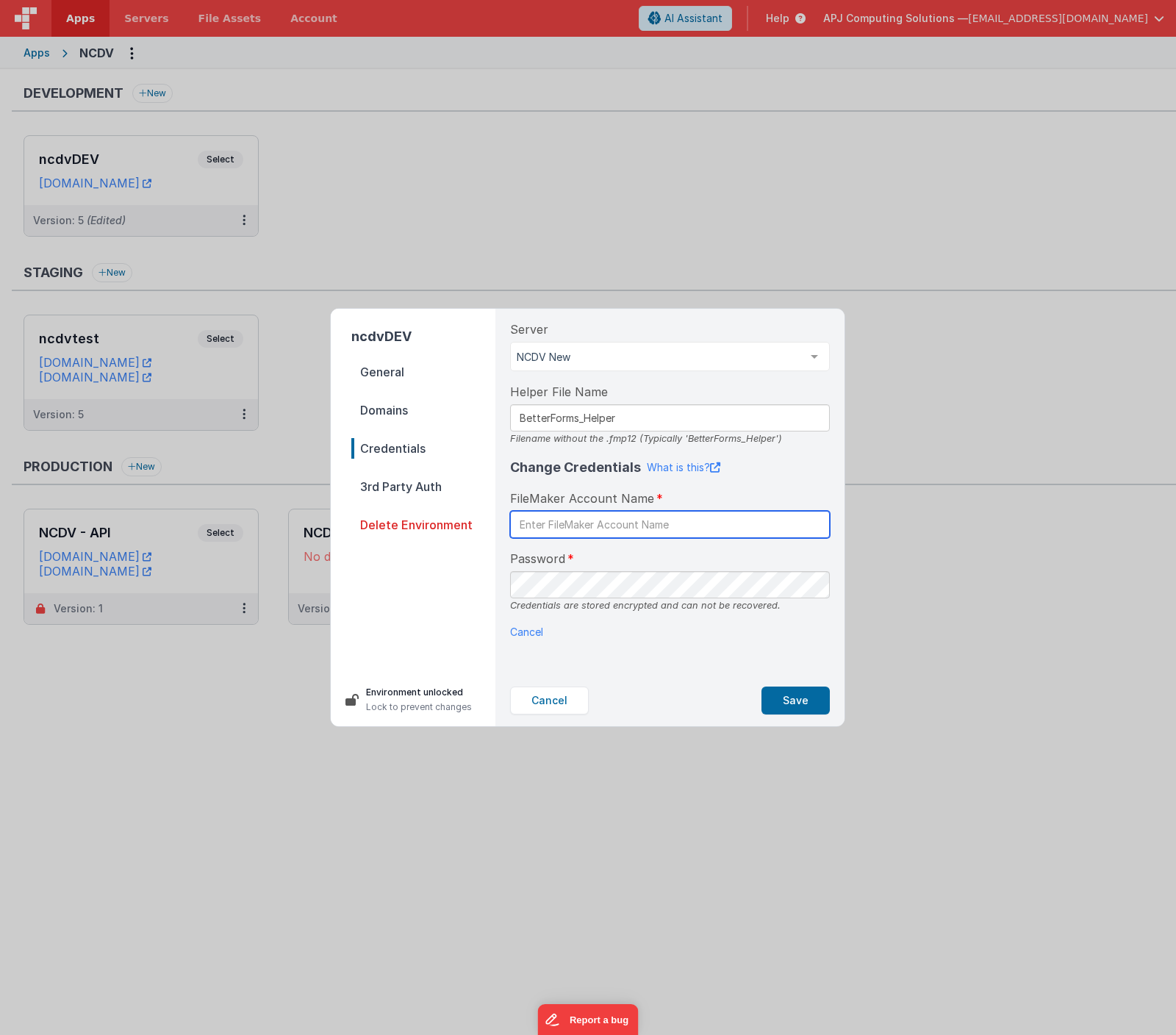
click at [549, 523] on input "text" at bounding box center [669, 525] width 320 height 28
type input "bfncdv"
click at [793, 702] on button "Save" at bounding box center [795, 701] width 68 height 28
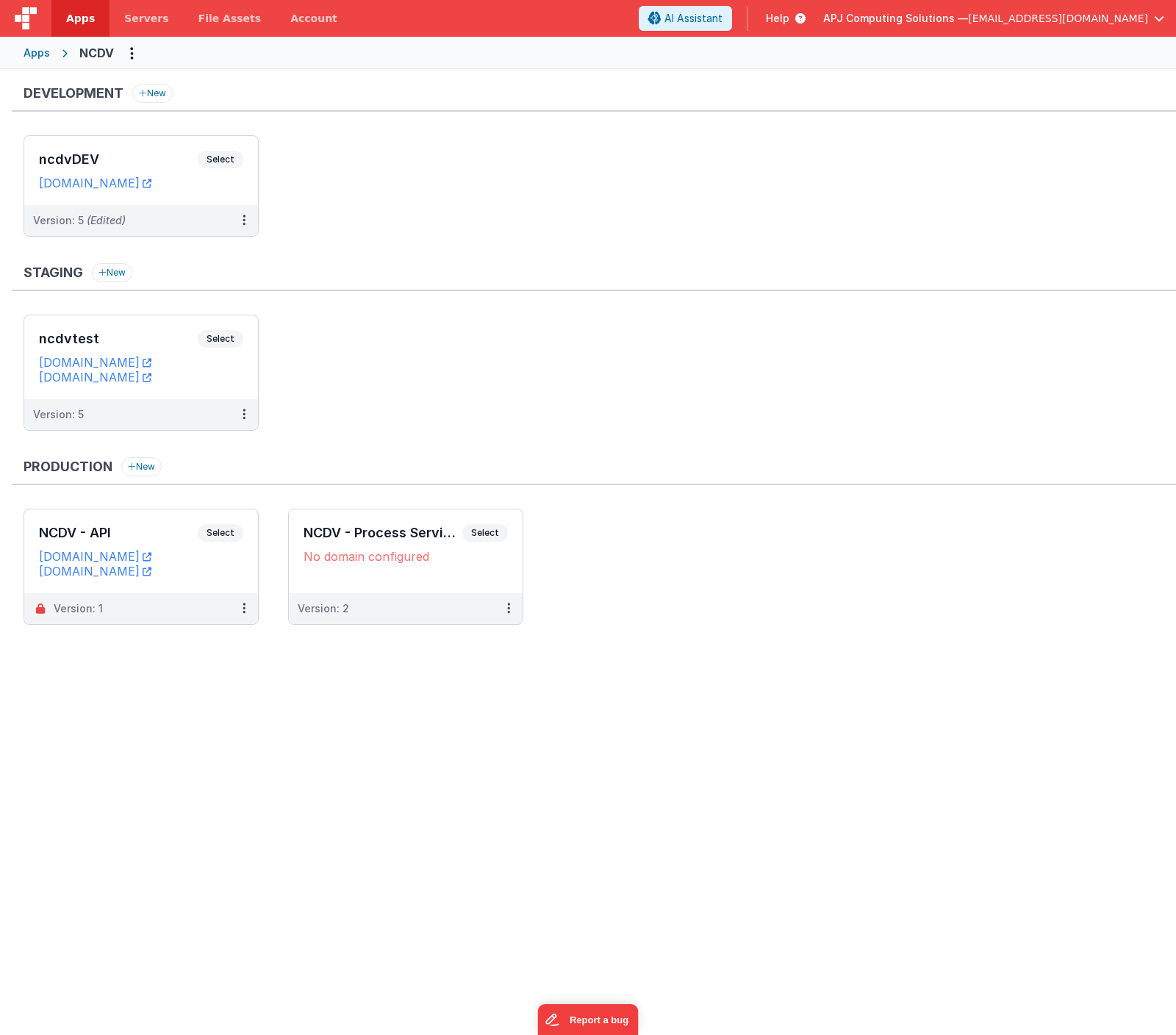
click at [403, 173] on ul "ncdvDEV Select URLs [DOMAIN_NAME] Version: 5 (Edited)" at bounding box center [600, 193] width 1153 height 116
click at [103, 183] on link "[DOMAIN_NAME]" at bounding box center [95, 183] width 113 height 15
click at [368, 76] on div "Development New ncdvDEV Select URLs [DOMAIN_NAME] Version: 5 (Edited) Staging N…" at bounding box center [588, 365] width 1176 height 594
